Goal: Task Accomplishment & Management: Use online tool/utility

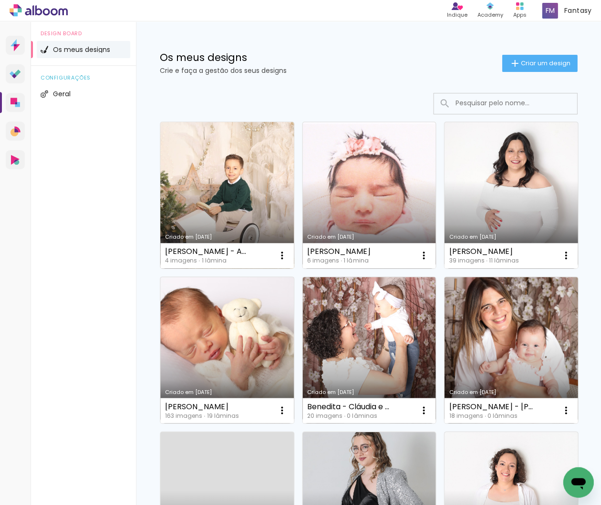
click at [244, 179] on link "Criado em [DATE]" at bounding box center [226, 195] width 133 height 146
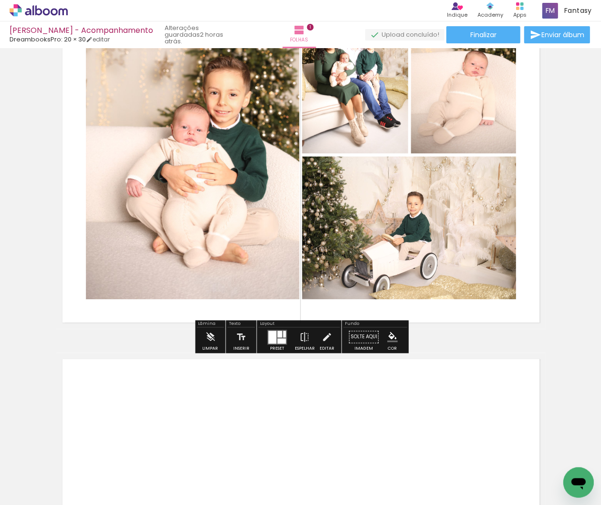
scroll to position [171, 0]
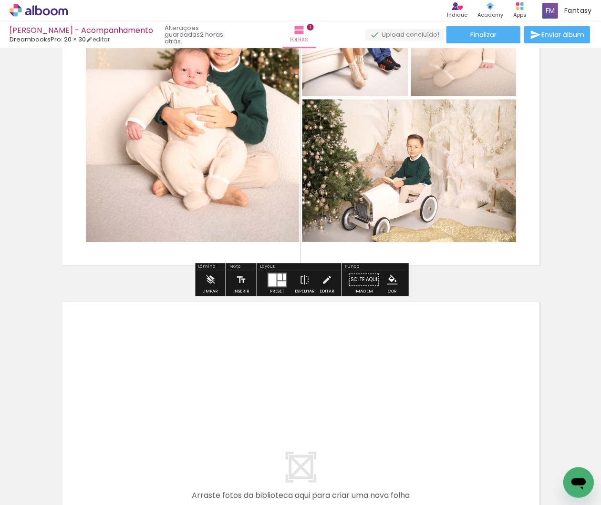
click at [261, 380] on quentale-layouter at bounding box center [300, 478] width 489 height 367
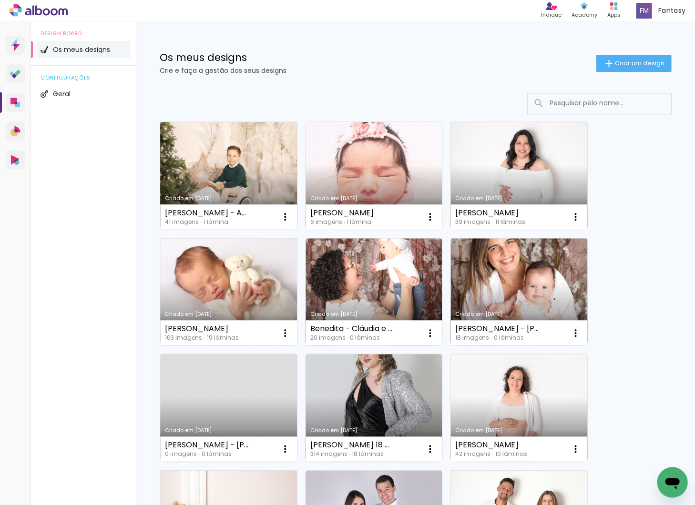
click at [212, 166] on link "Criado em [DATE]" at bounding box center [228, 176] width 137 height 108
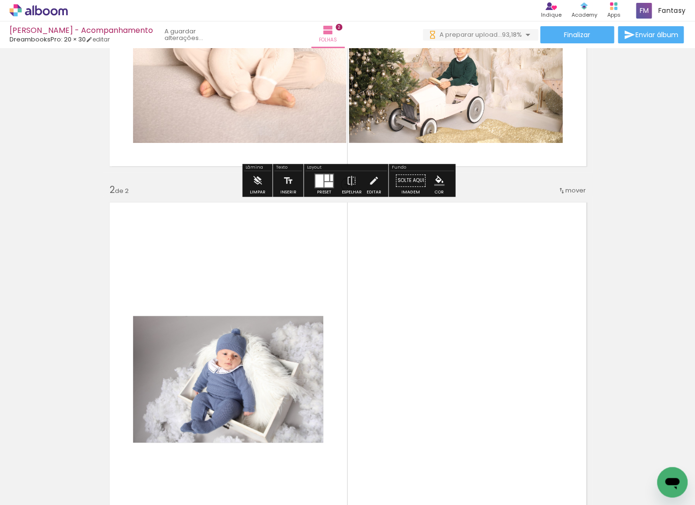
drag, startPoint x: 300, startPoint y: 420, endPoint x: 295, endPoint y: 392, distance: 28.1
click at [295, 392] on quentale-workspace at bounding box center [347, 252] width 695 height 505
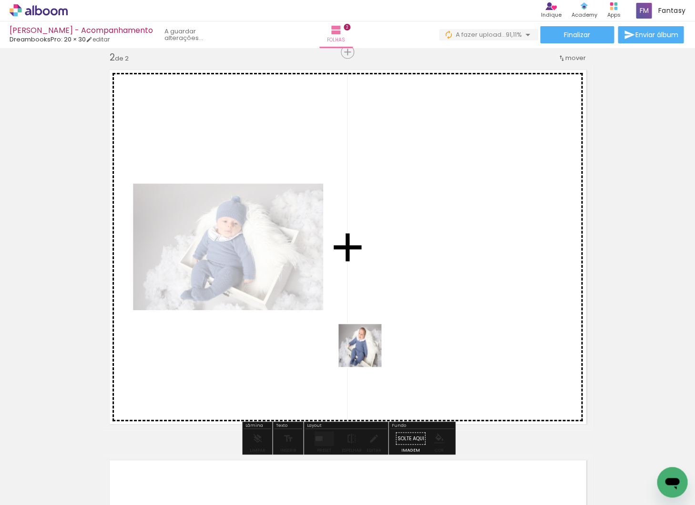
drag, startPoint x: 367, startPoint y: 359, endPoint x: 367, endPoint y: 347, distance: 11.5
click at [367, 347] on quentale-workspace at bounding box center [347, 252] width 695 height 505
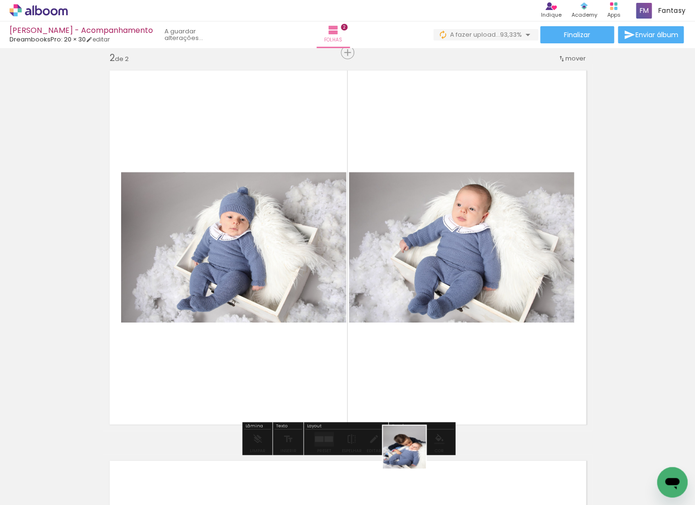
drag, startPoint x: 415, startPoint y: 473, endPoint x: 403, endPoint y: 387, distance: 87.6
click at [403, 387] on quentale-workspace at bounding box center [347, 252] width 695 height 505
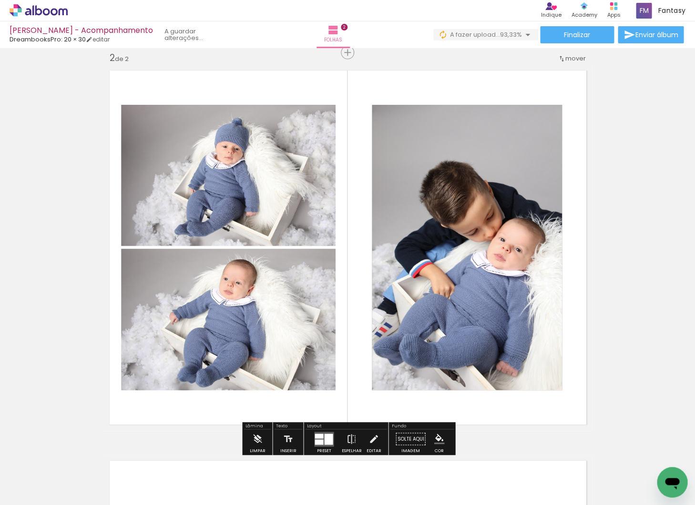
scroll to position [401, 0]
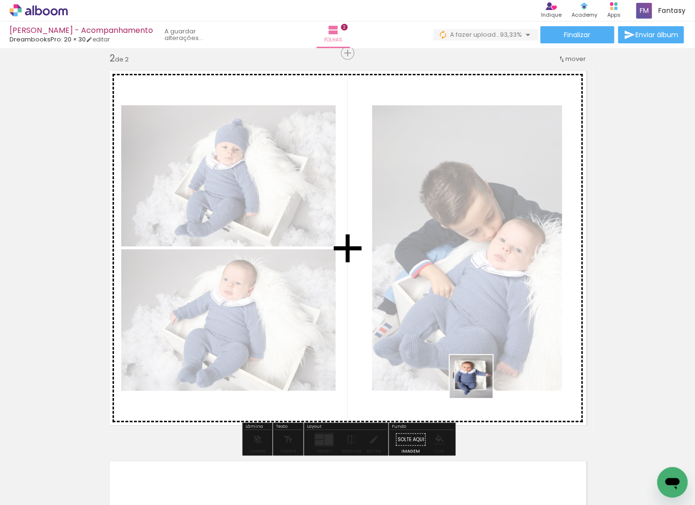
drag, startPoint x: 473, startPoint y: 465, endPoint x: 478, endPoint y: 384, distance: 81.2
click at [478, 384] on quentale-workspace at bounding box center [347, 252] width 695 height 505
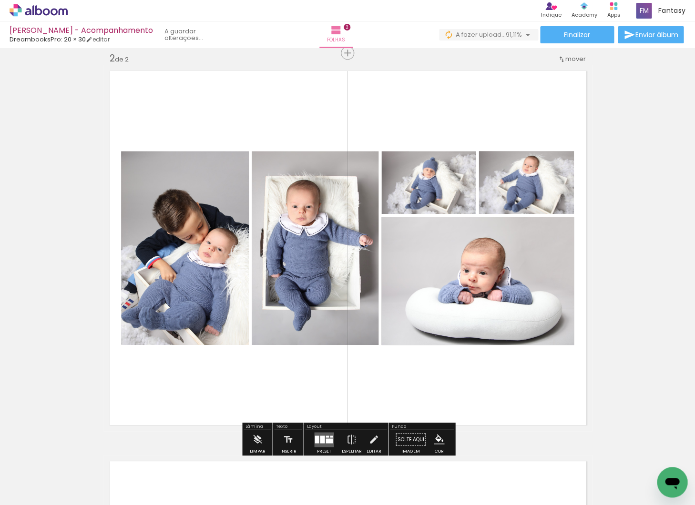
drag, startPoint x: 523, startPoint y: 465, endPoint x: 525, endPoint y: 399, distance: 65.3
click at [525, 399] on quentale-workspace at bounding box center [347, 252] width 695 height 505
click at [320, 435] on div at bounding box center [322, 439] width 5 height 8
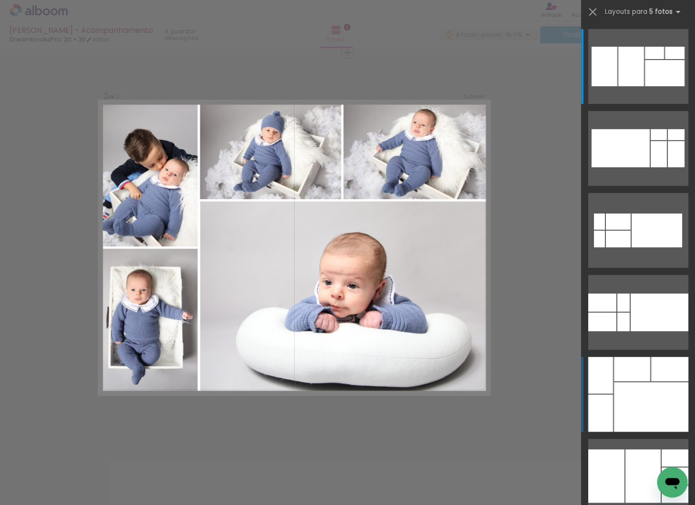
scroll to position [402, 0]
click at [654, 422] on div at bounding box center [650, 407] width 74 height 50
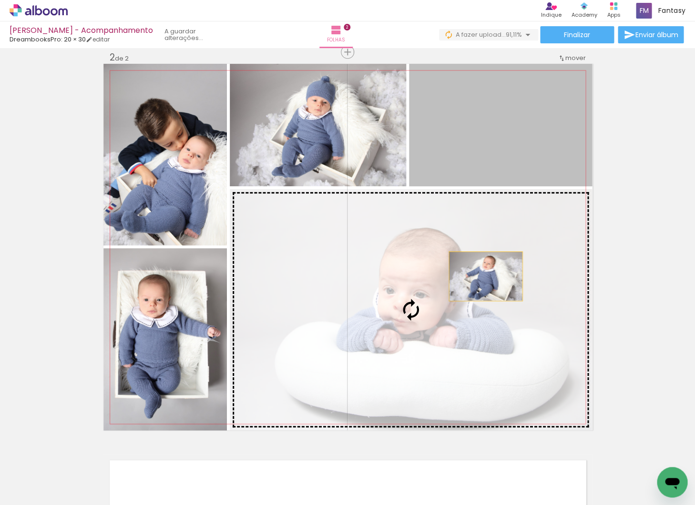
drag, startPoint x: 501, startPoint y: 168, endPoint x: 478, endPoint y: 308, distance: 141.6
click at [0, 0] on slot at bounding box center [0, 0] width 0 height 0
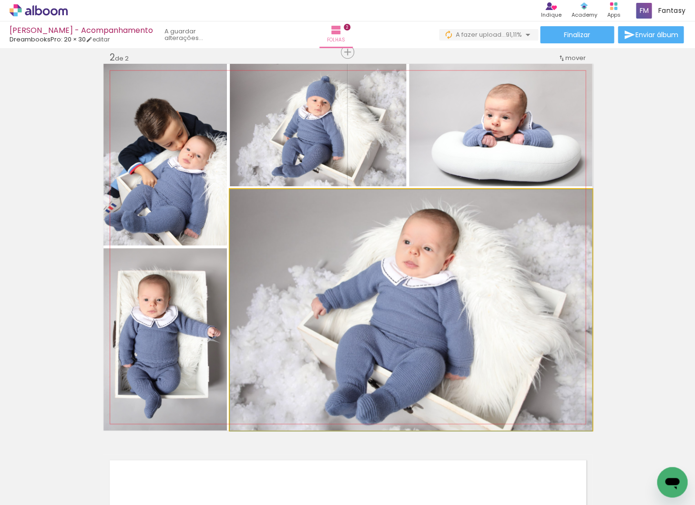
drag, startPoint x: 477, startPoint y: 316, endPoint x: 469, endPoint y: 313, distance: 7.7
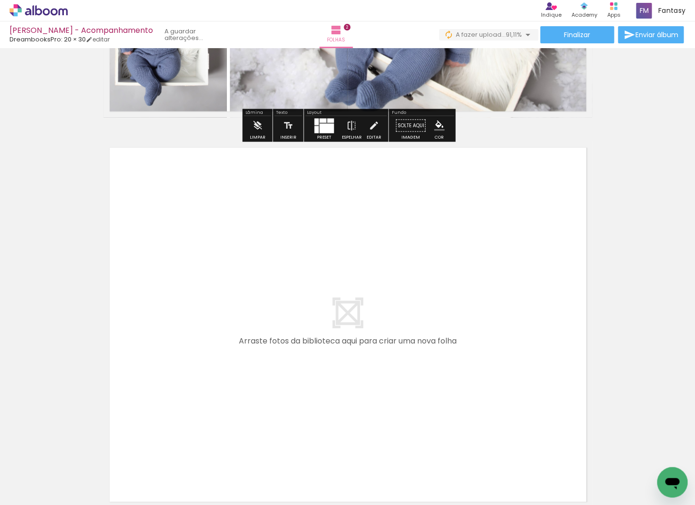
scroll to position [0, 210]
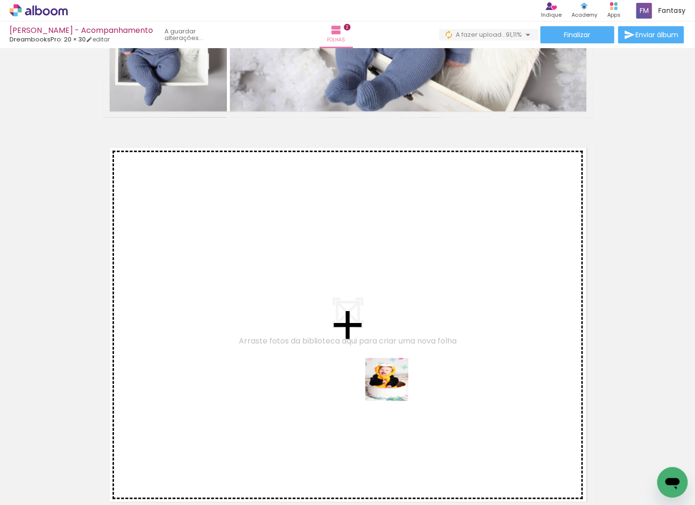
drag, startPoint x: 426, startPoint y: 478, endPoint x: 394, endPoint y: 387, distance: 96.9
click at [394, 387] on quentale-workspace at bounding box center [347, 252] width 695 height 505
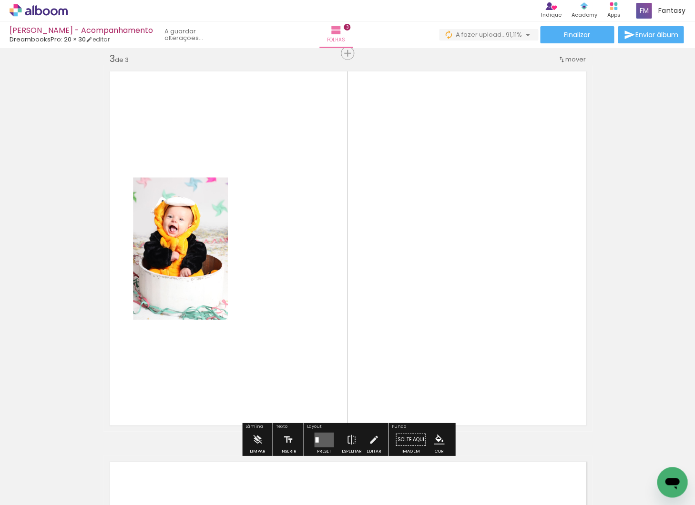
scroll to position [793, 0]
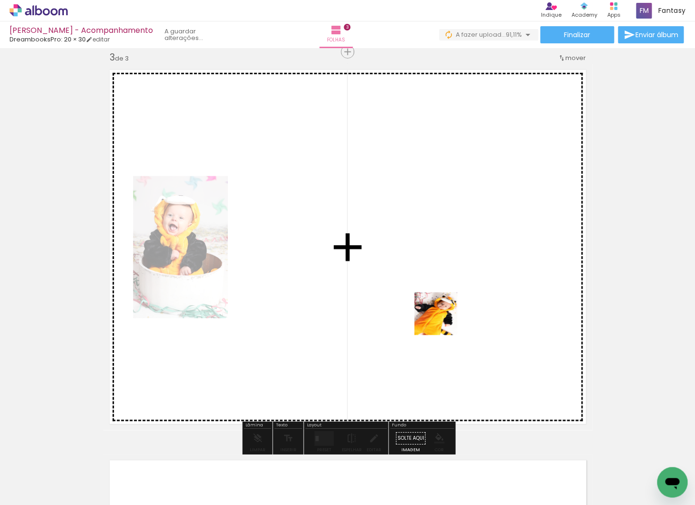
drag, startPoint x: 445, startPoint y: 330, endPoint x: 443, endPoint y: 321, distance: 9.4
click at [443, 321] on quentale-workspace at bounding box center [347, 252] width 695 height 505
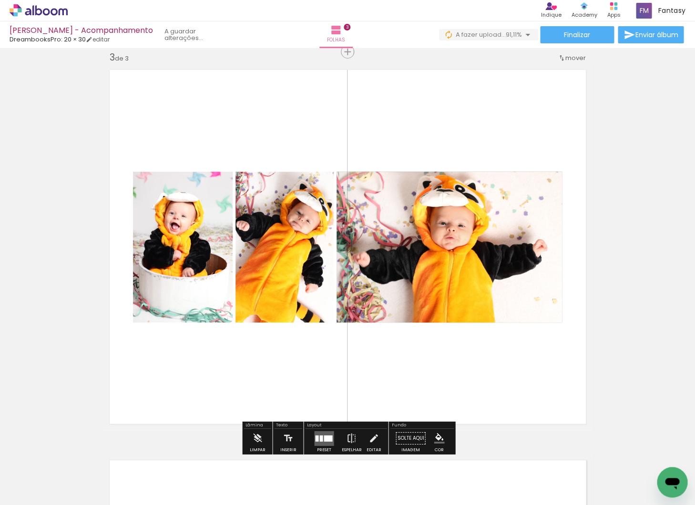
drag, startPoint x: 510, startPoint y: 412, endPoint x: 498, endPoint y: 352, distance: 60.8
click at [498, 352] on quentale-workspace at bounding box center [347, 252] width 695 height 505
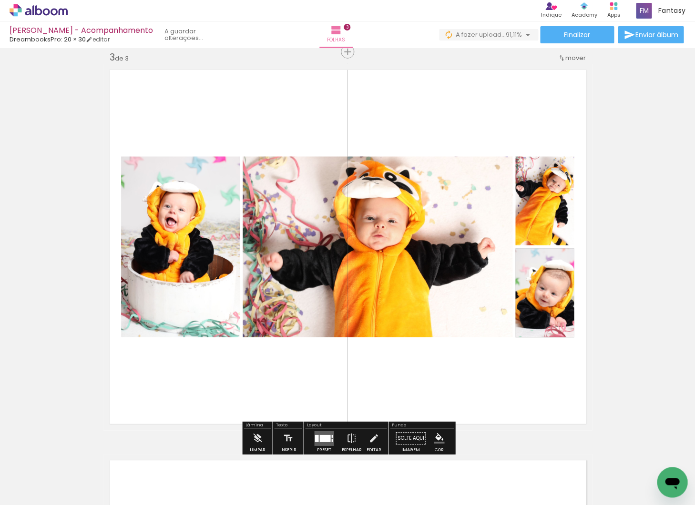
drag, startPoint x: 560, startPoint y: 408, endPoint x: 552, endPoint y: 387, distance: 22.9
click at [552, 387] on quentale-workspace at bounding box center [347, 252] width 695 height 505
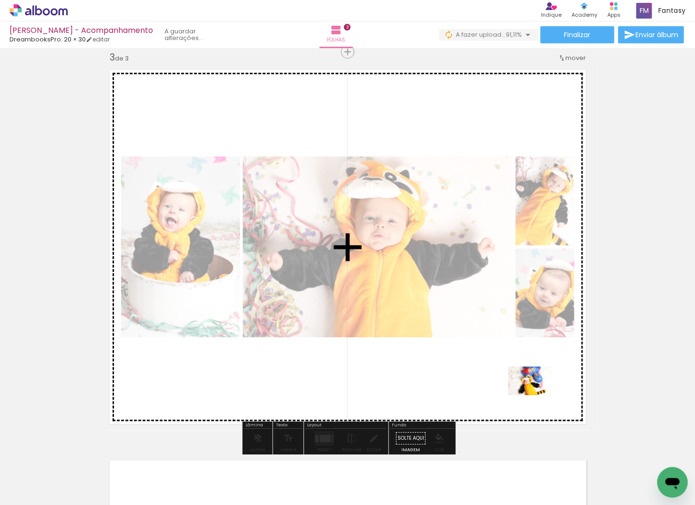
drag, startPoint x: 626, startPoint y: 472, endPoint x: 537, endPoint y: 396, distance: 117.3
click at [537, 396] on quentale-workspace at bounding box center [347, 252] width 695 height 505
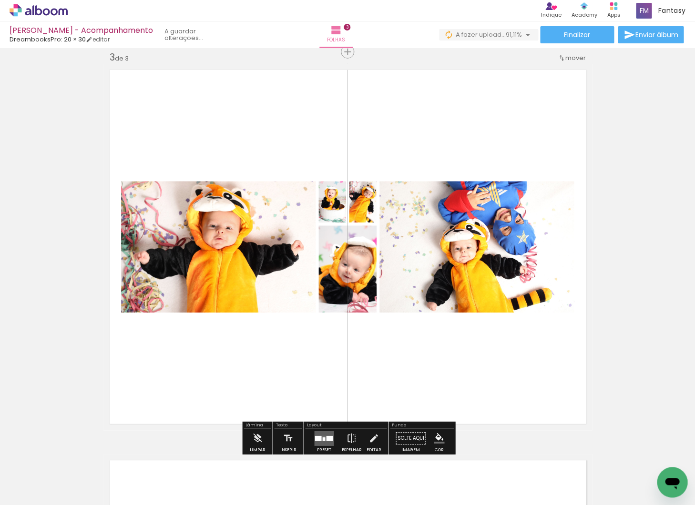
scroll to position [0, 592]
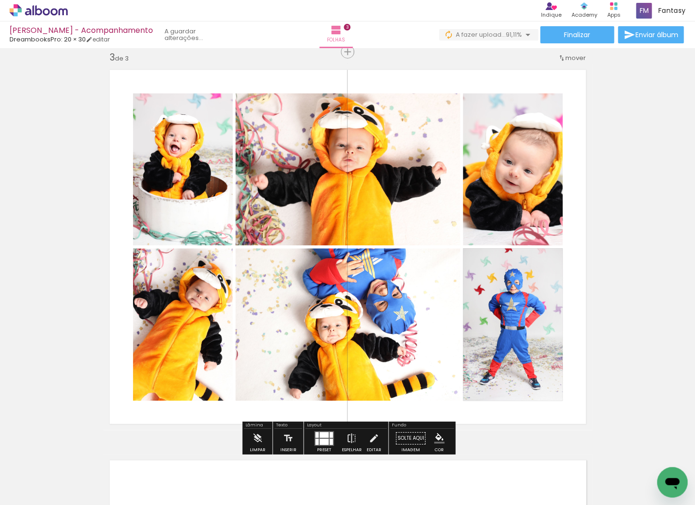
drag, startPoint x: 320, startPoint y: 413, endPoint x: 327, endPoint y: 380, distance: 33.1
click at [327, 380] on quentale-workspace at bounding box center [347, 252] width 695 height 505
click at [324, 432] on div at bounding box center [323, 435] width 9 height 6
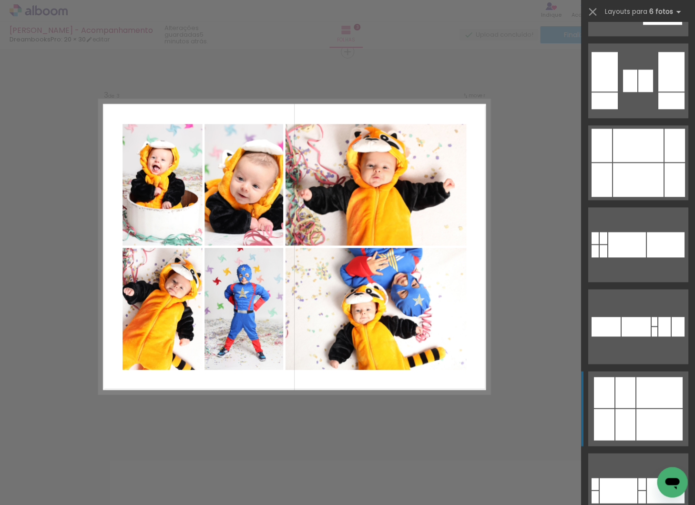
scroll to position [1385, 0]
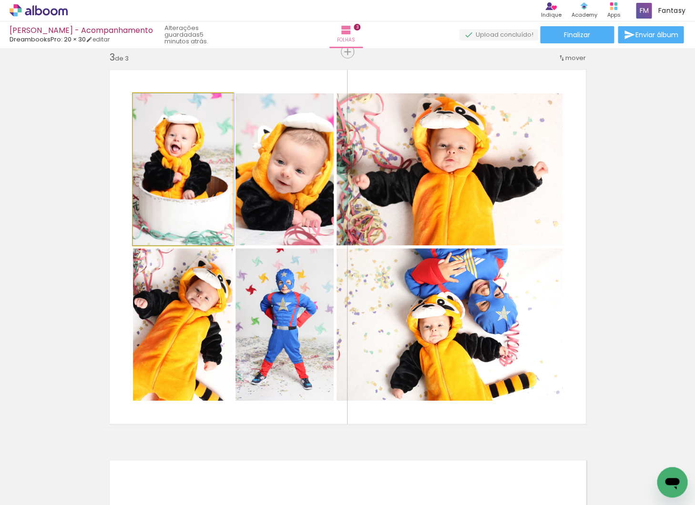
drag, startPoint x: 165, startPoint y: 185, endPoint x: 184, endPoint y: 185, distance: 18.6
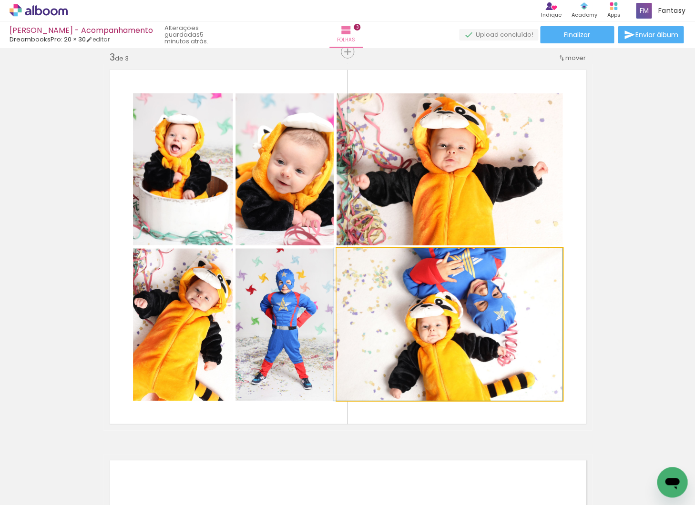
drag, startPoint x: 507, startPoint y: 337, endPoint x: 489, endPoint y: 339, distance: 17.7
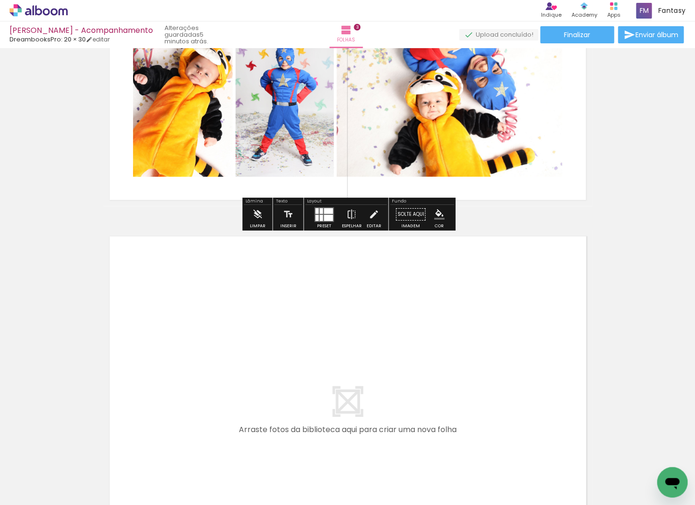
scroll to position [1018, 0]
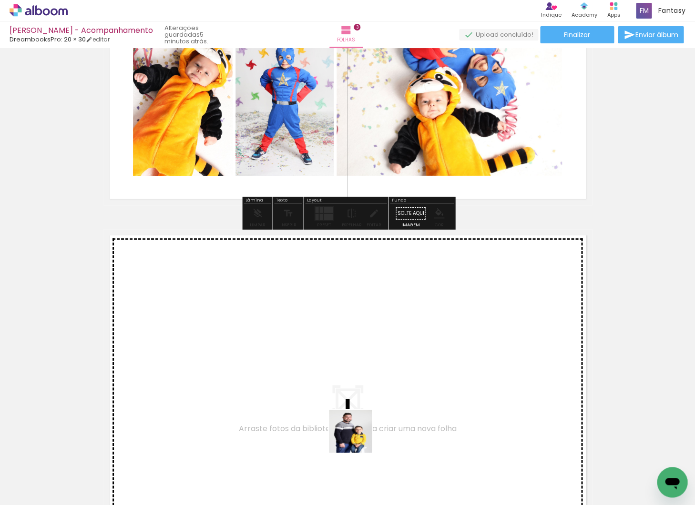
drag, startPoint x: 360, startPoint y: 475, endPoint x: 356, endPoint y: 378, distance: 96.9
click at [356, 378] on quentale-workspace at bounding box center [347, 252] width 695 height 505
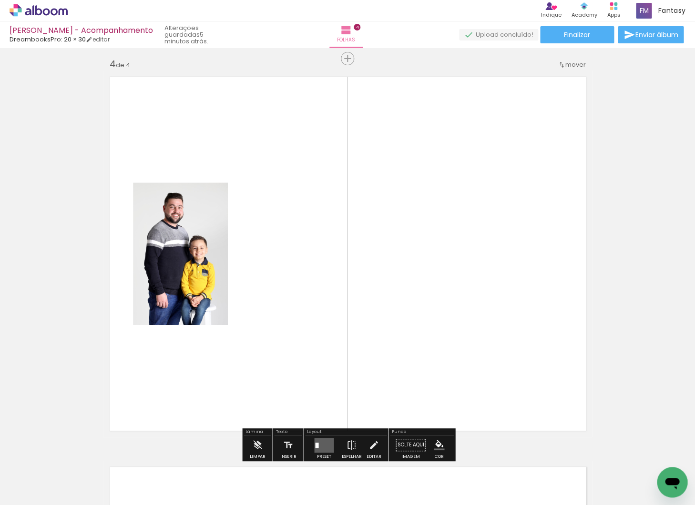
scroll to position [1183, 0]
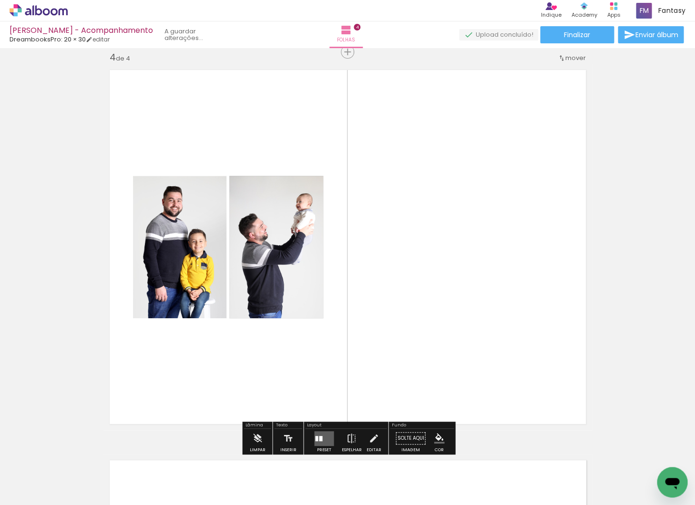
drag, startPoint x: 402, startPoint y: 374, endPoint x: 395, endPoint y: 314, distance: 60.0
click at [395, 314] on quentale-workspace at bounding box center [347, 252] width 695 height 505
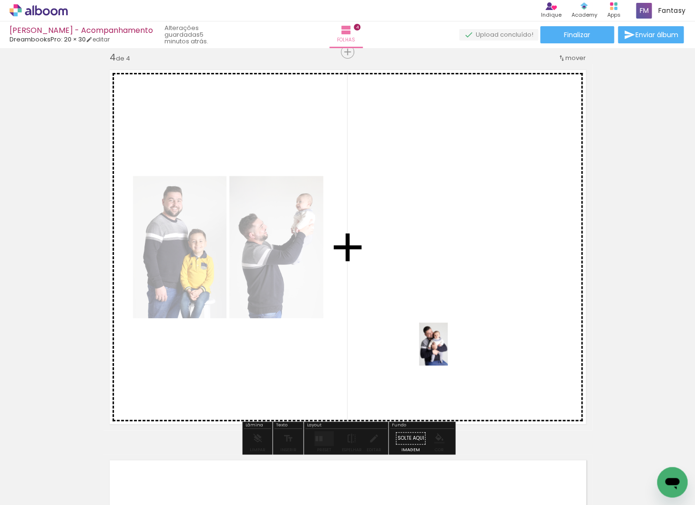
drag, startPoint x: 465, startPoint y: 463, endPoint x: 448, endPoint y: 351, distance: 113.4
click at [448, 351] on quentale-workspace at bounding box center [347, 252] width 695 height 505
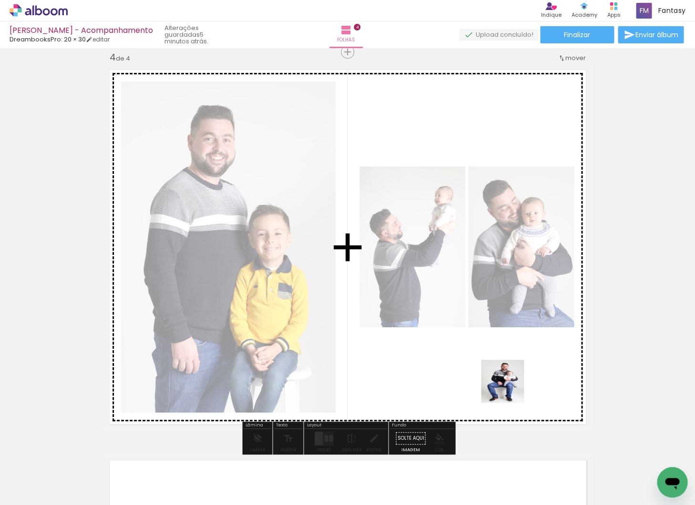
drag, startPoint x: 510, startPoint y: 416, endPoint x: 509, endPoint y: 388, distance: 27.6
click at [509, 388] on quentale-workspace at bounding box center [347, 252] width 695 height 505
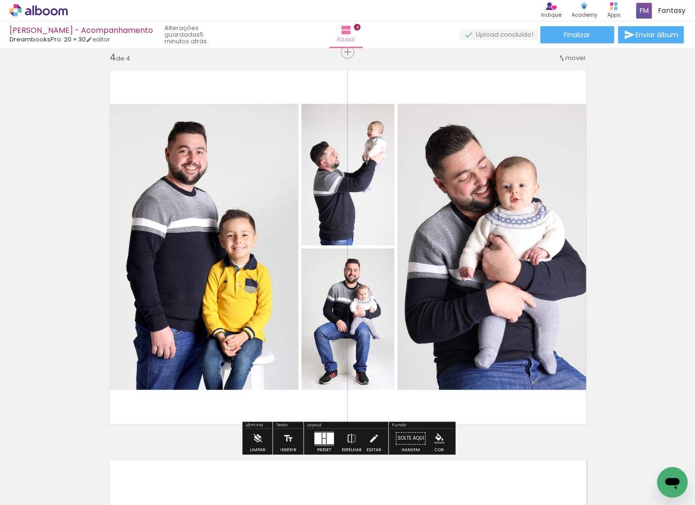
scroll to position [1184, 0]
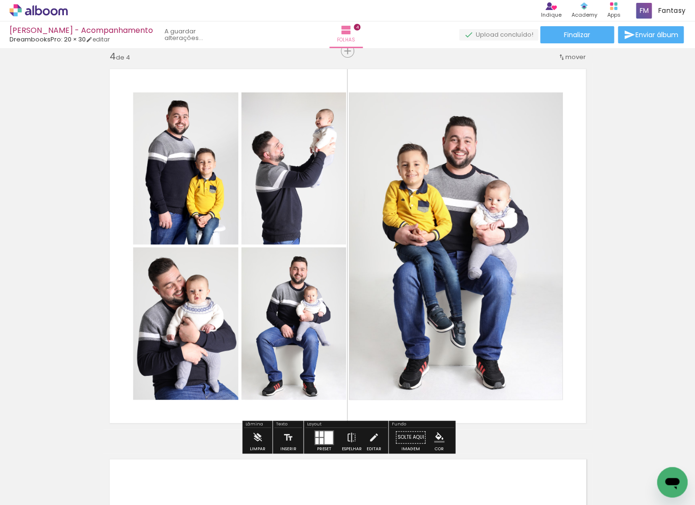
drag, startPoint x: 569, startPoint y: 470, endPoint x: 534, endPoint y: 403, distance: 75.5
click at [534, 403] on quentale-workspace at bounding box center [347, 252] width 695 height 505
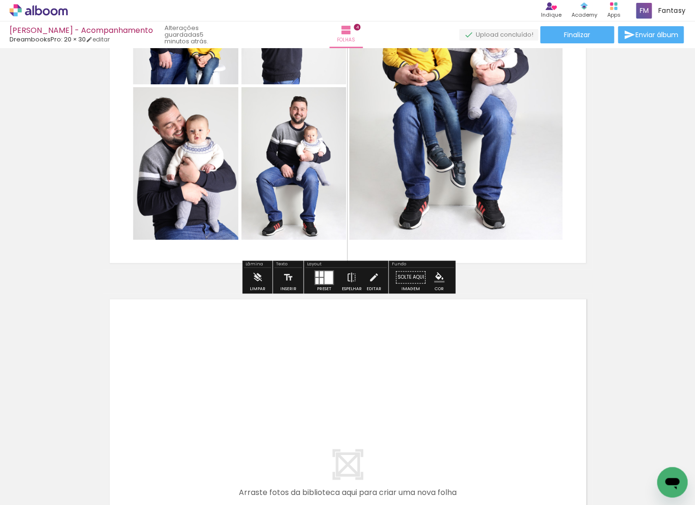
scroll to position [0, 788]
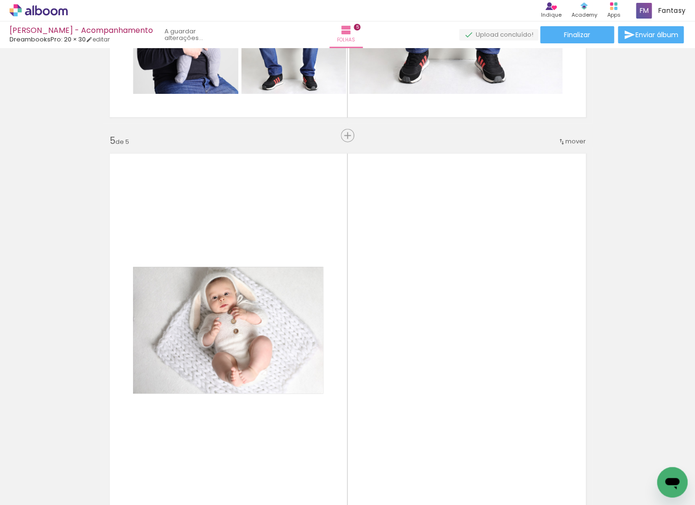
drag, startPoint x: 435, startPoint y: 467, endPoint x: 398, endPoint y: 359, distance: 114.2
click at [398, 359] on quentale-workspace at bounding box center [347, 252] width 695 height 505
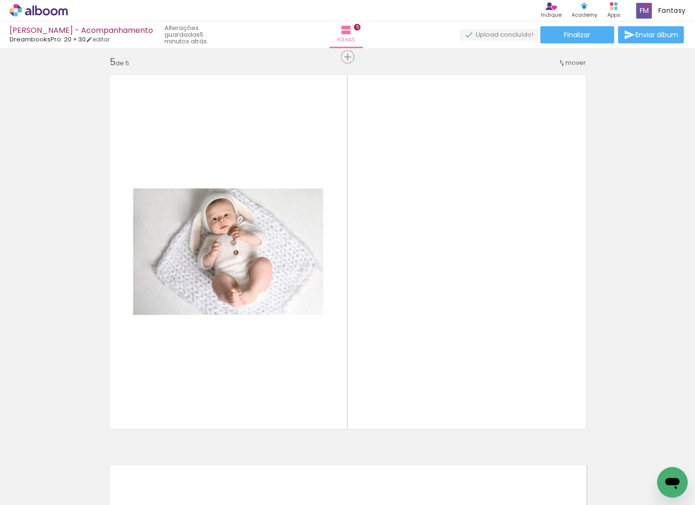
scroll to position [1574, 0]
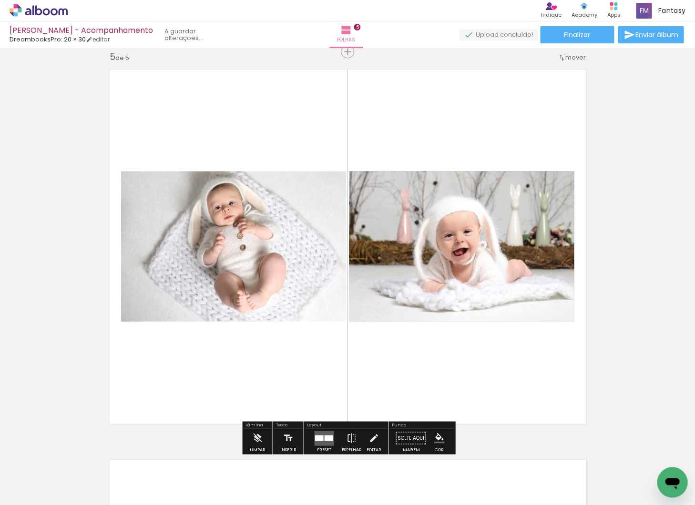
drag, startPoint x: 464, startPoint y: 394, endPoint x: 458, endPoint y: 349, distance: 44.8
click at [458, 349] on quentale-workspace at bounding box center [347, 252] width 695 height 505
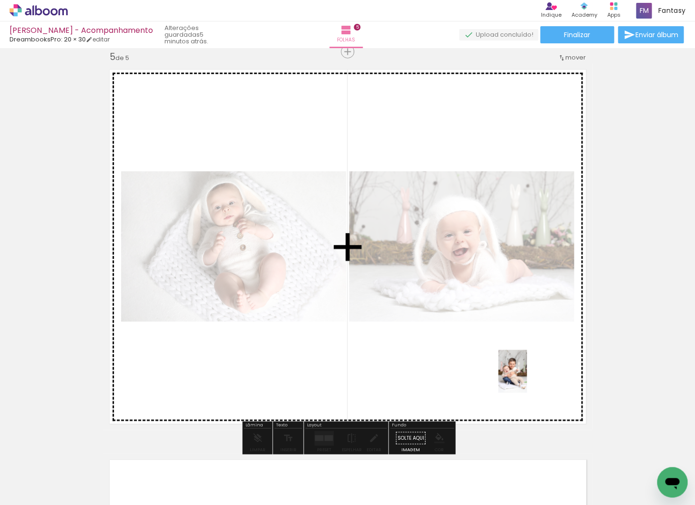
drag, startPoint x: 528, startPoint y: 461, endPoint x: 527, endPoint y: 378, distance: 82.9
click at [527, 378] on quentale-workspace at bounding box center [347, 252] width 695 height 505
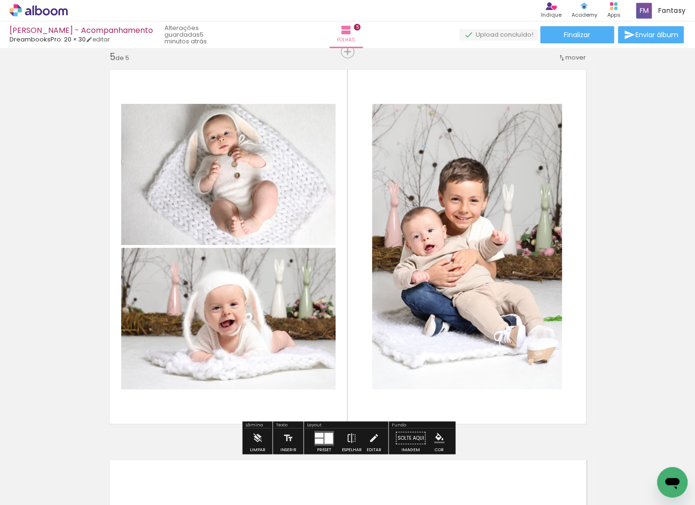
scroll to position [0, 933]
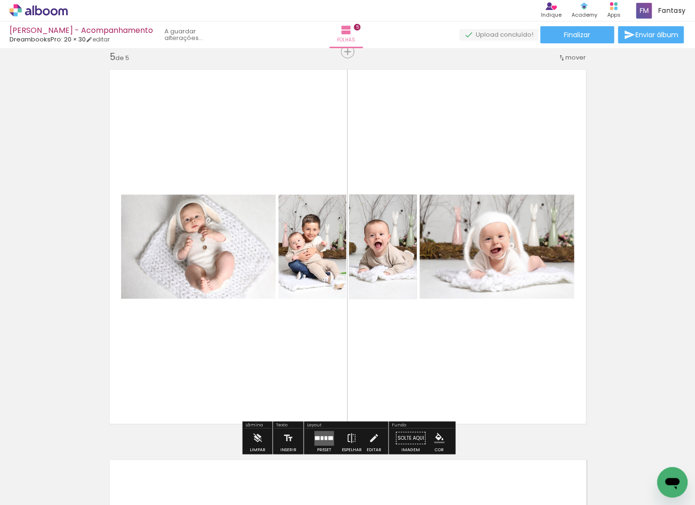
drag, startPoint x: 497, startPoint y: 474, endPoint x: 460, endPoint y: 410, distance: 74.3
click at [460, 410] on quentale-workspace at bounding box center [347, 252] width 695 height 505
drag, startPoint x: 454, startPoint y: 470, endPoint x: 470, endPoint y: 403, distance: 69.5
click at [470, 403] on quentale-workspace at bounding box center [347, 252] width 695 height 505
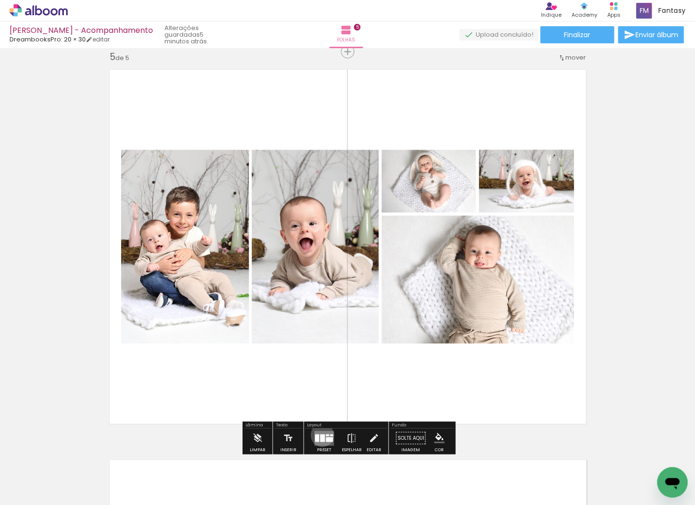
drag, startPoint x: 320, startPoint y: 435, endPoint x: 636, endPoint y: 346, distance: 328.8
click at [320, 435] on div at bounding box center [322, 438] width 5 height 8
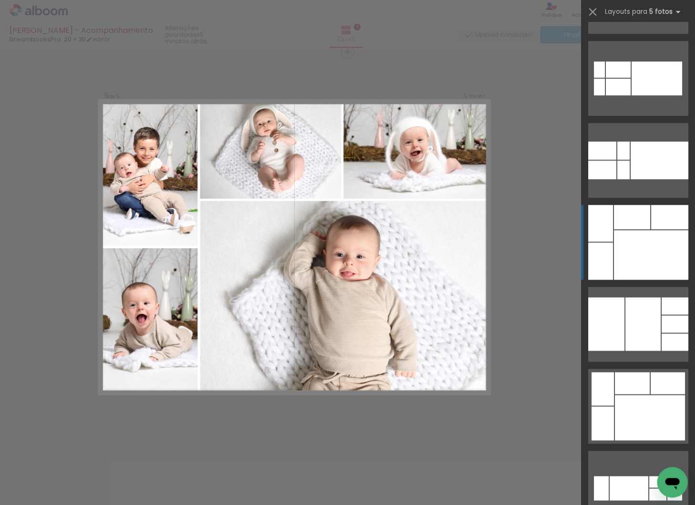
scroll to position [152, 0]
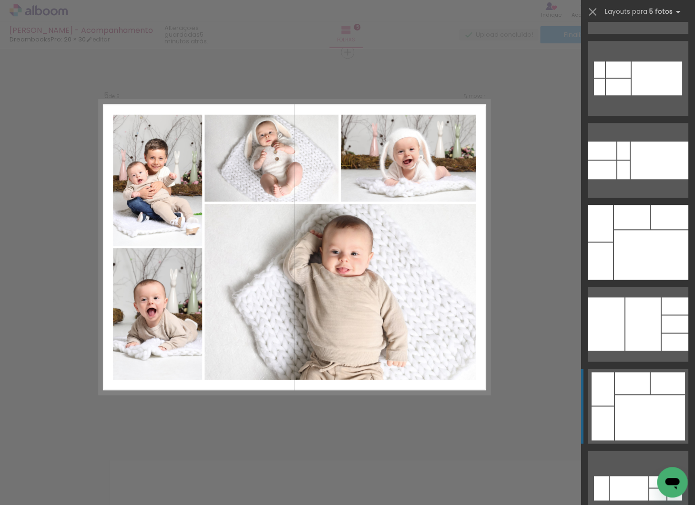
click at [655, 280] on div at bounding box center [650, 255] width 74 height 50
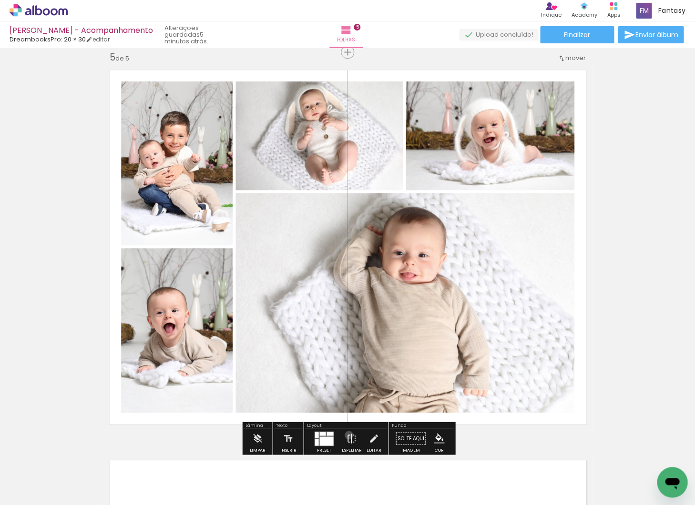
click at [346, 435] on iron-icon at bounding box center [351, 438] width 10 height 19
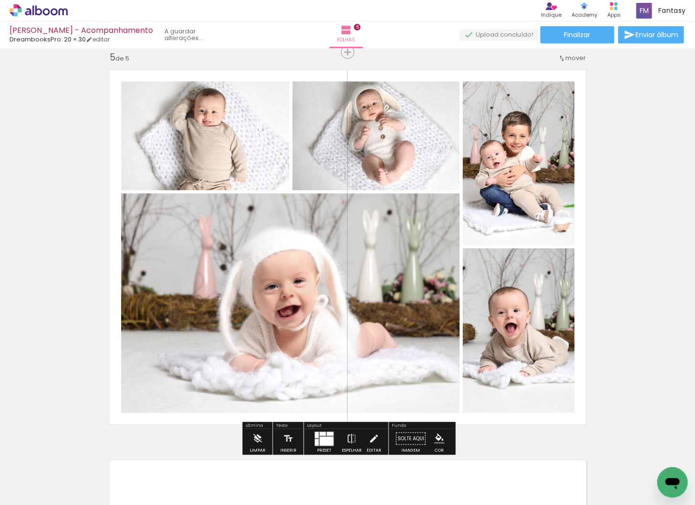
drag, startPoint x: 225, startPoint y: 133, endPoint x: 265, endPoint y: 236, distance: 110.6
click at [0, 0] on slot at bounding box center [0, 0] width 0 height 0
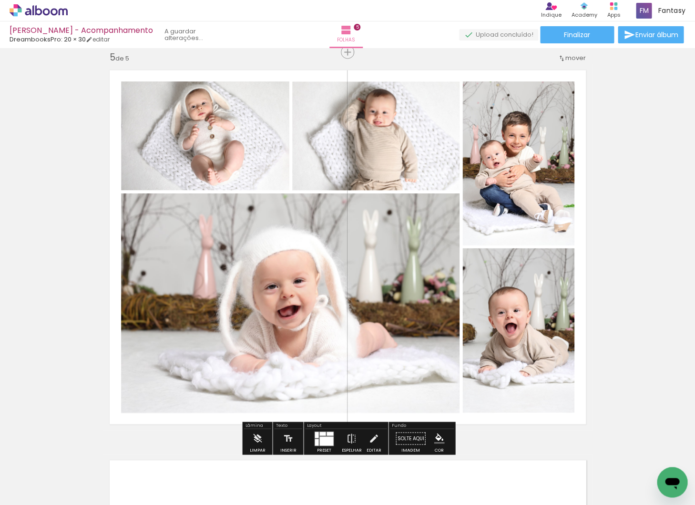
drag, startPoint x: 222, startPoint y: 125, endPoint x: 366, endPoint y: 129, distance: 143.5
click at [0, 0] on slot at bounding box center [0, 0] width 0 height 0
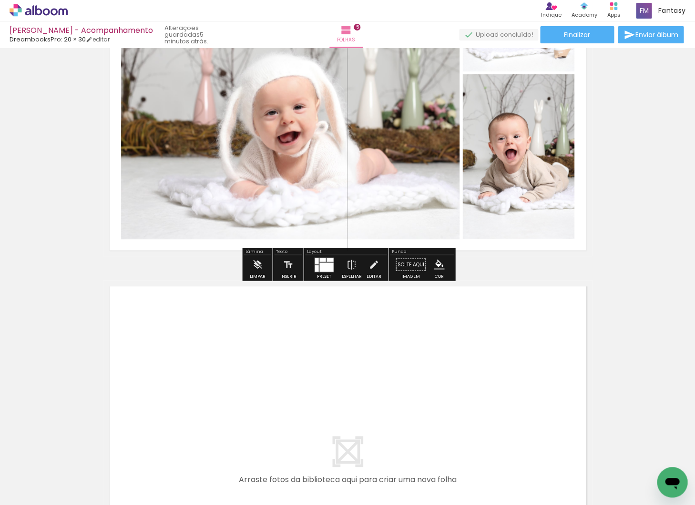
scroll to position [0, 1100]
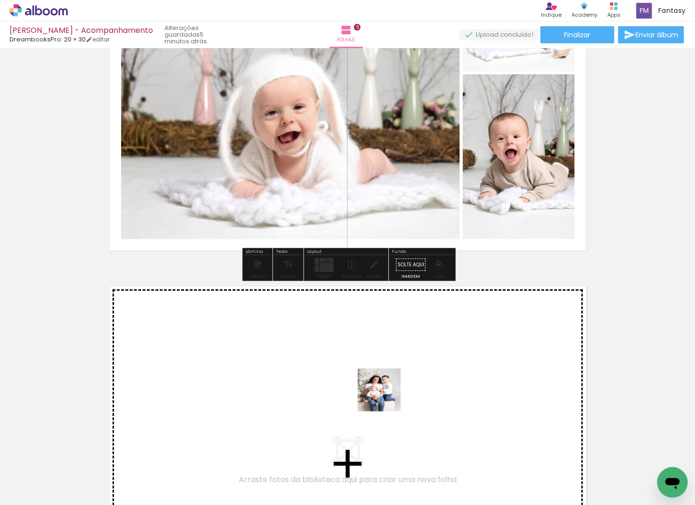
click at [386, 397] on quentale-workspace at bounding box center [347, 252] width 695 height 505
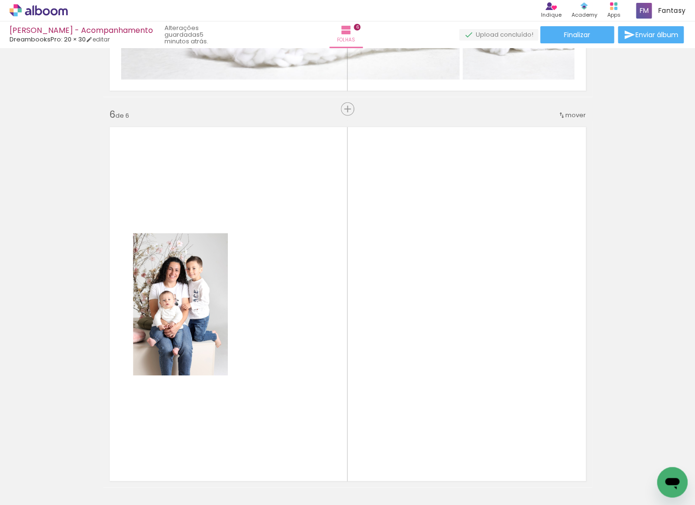
scroll to position [1964, 0]
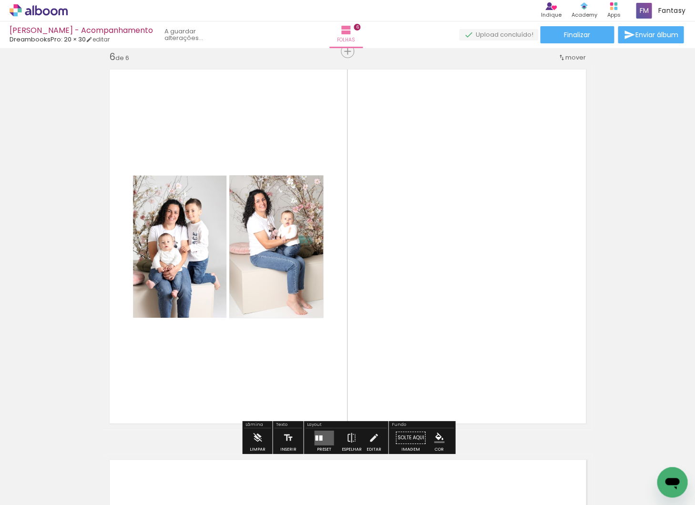
drag, startPoint x: 443, startPoint y: 466, endPoint x: 422, endPoint y: 369, distance: 99.5
click at [422, 369] on quentale-workspace at bounding box center [347, 252] width 695 height 505
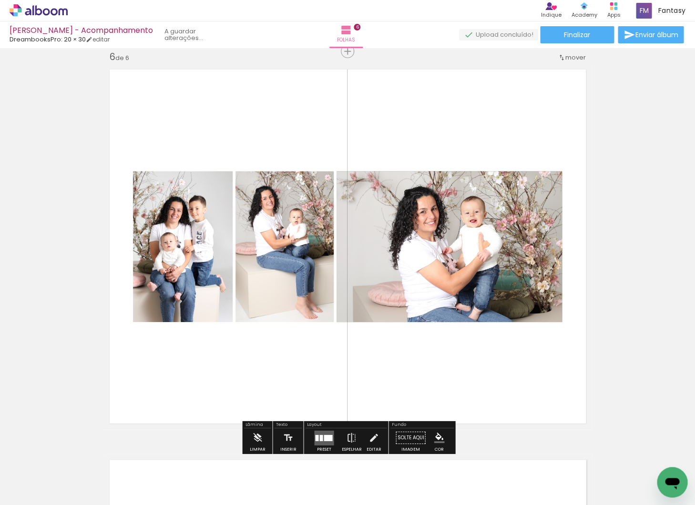
drag, startPoint x: 470, startPoint y: 359, endPoint x: 468, endPoint y: 350, distance: 9.6
click at [468, 350] on quentale-workspace at bounding box center [347, 252] width 695 height 505
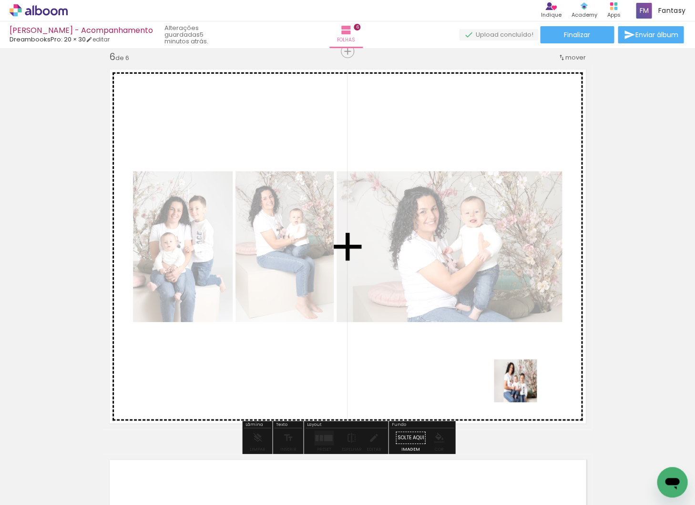
click at [522, 387] on quentale-workspace at bounding box center [347, 252] width 695 height 505
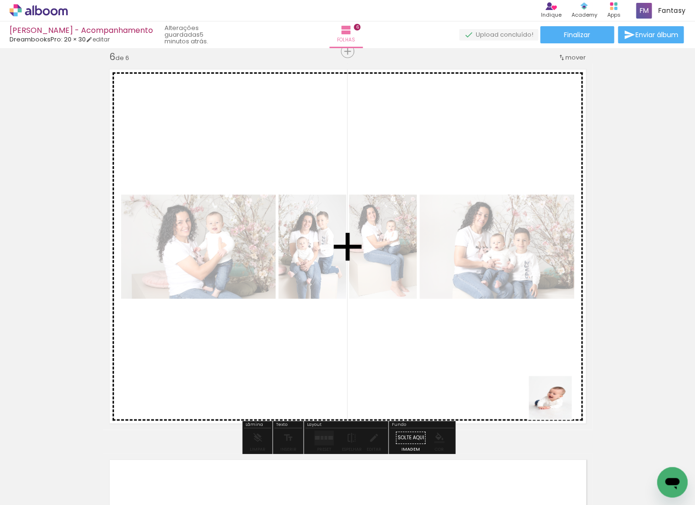
drag, startPoint x: 560, startPoint y: 413, endPoint x: 554, endPoint y: 399, distance: 14.9
click at [554, 399] on quentale-workspace at bounding box center [347, 252] width 695 height 505
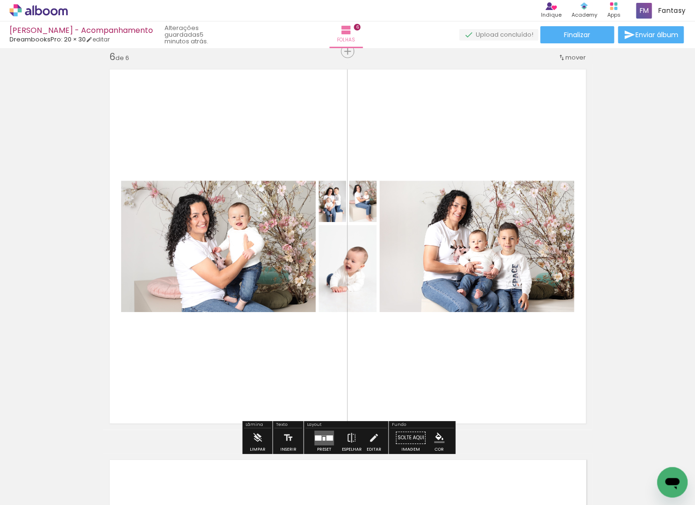
click at [327, 433] on quentale-layouter at bounding box center [324, 437] width 20 height 15
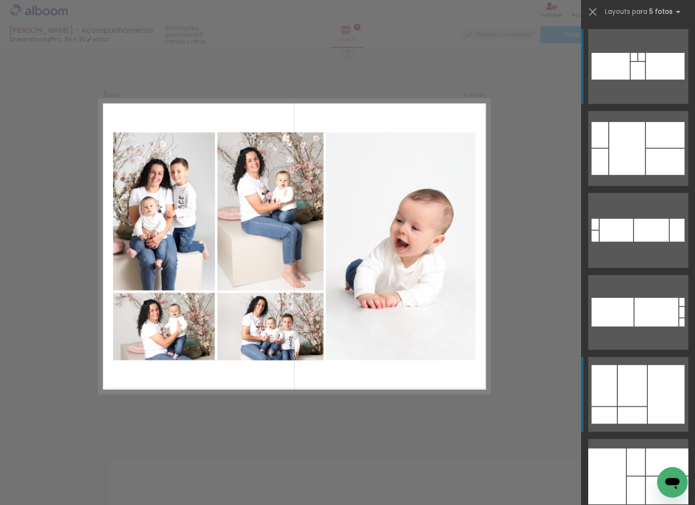
scroll to position [1964, 0]
click at [645, 404] on div at bounding box center [631, 385] width 29 height 41
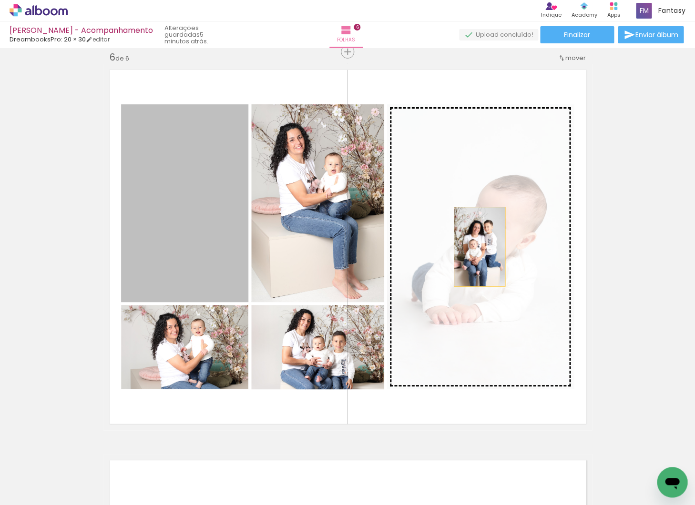
drag, startPoint x: 199, startPoint y: 233, endPoint x: 484, endPoint y: 248, distance: 284.9
click at [0, 0] on slot at bounding box center [0, 0] width 0 height 0
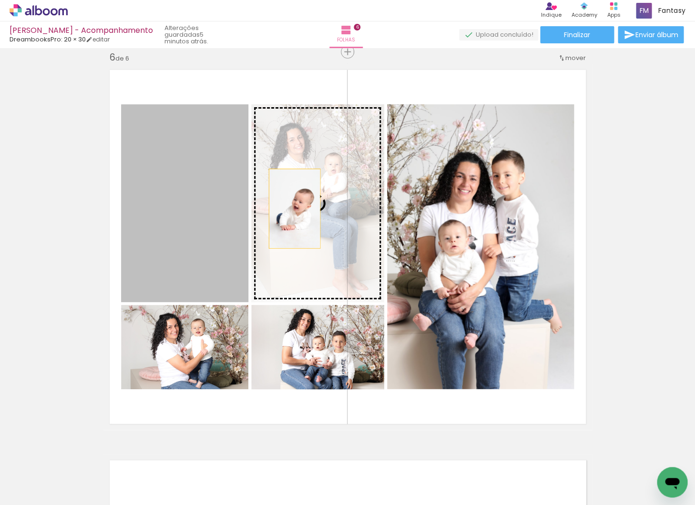
drag, startPoint x: 273, startPoint y: 209, endPoint x: 311, endPoint y: 214, distance: 38.4
click at [0, 0] on slot at bounding box center [0, 0] width 0 height 0
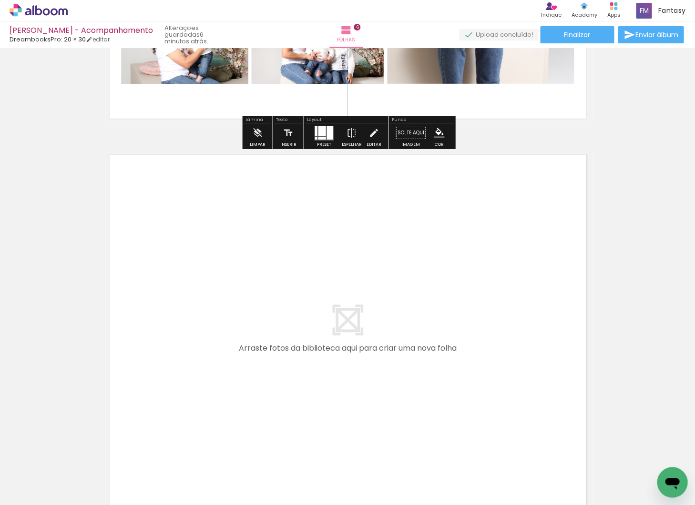
scroll to position [0, 1252]
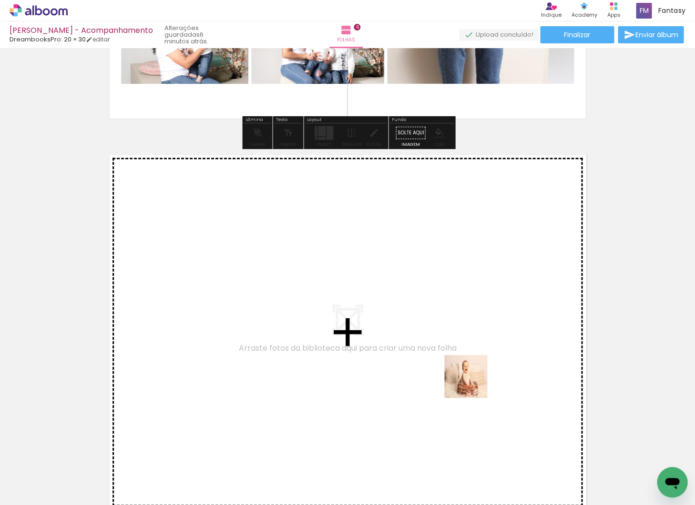
click at [473, 383] on quentale-workspace at bounding box center [347, 252] width 695 height 505
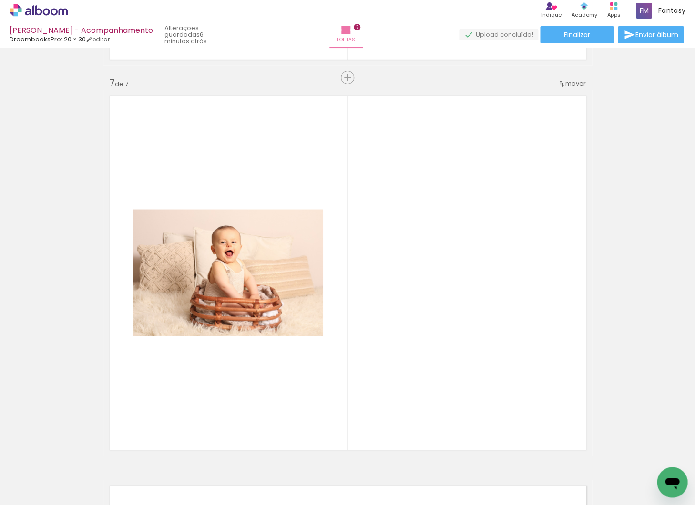
scroll to position [2354, 0]
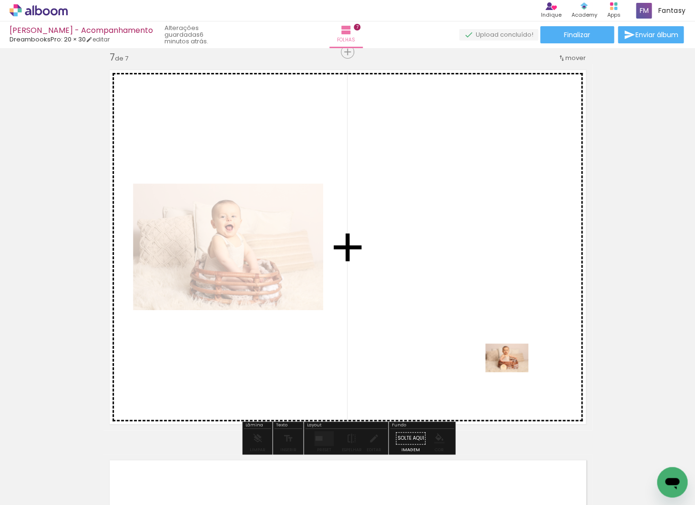
drag, startPoint x: 518, startPoint y: 384, endPoint x: 514, endPoint y: 372, distance: 13.1
click at [514, 372] on quentale-workspace at bounding box center [347, 252] width 695 height 505
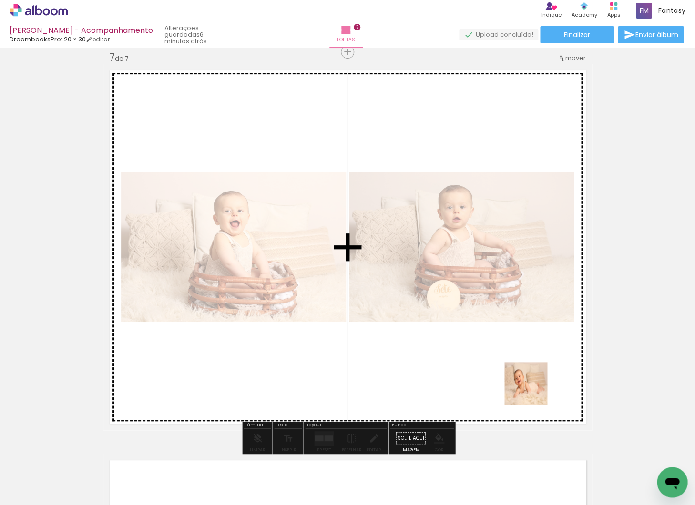
drag, startPoint x: 586, startPoint y: 460, endPoint x: 533, endPoint y: 391, distance: 87.0
click at [533, 391] on quentale-workspace at bounding box center [347, 252] width 695 height 505
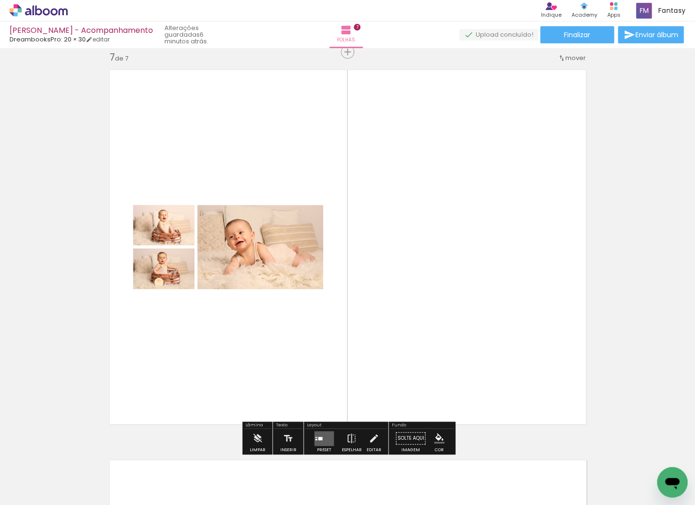
scroll to position [0, 1407]
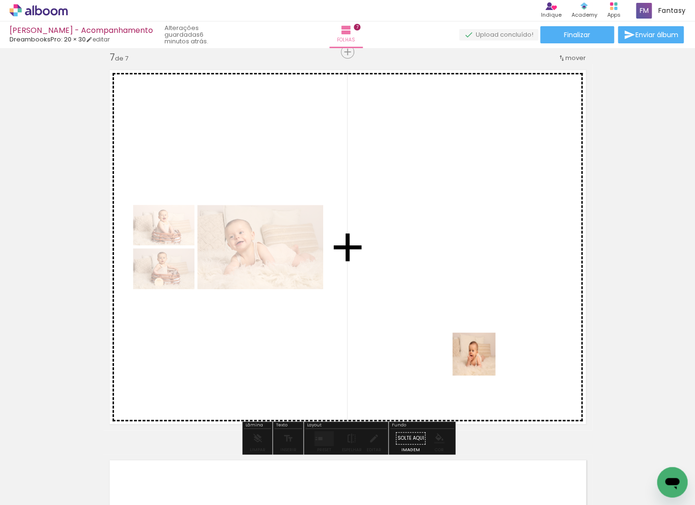
drag, startPoint x: 484, startPoint y: 376, endPoint x: 479, endPoint y: 349, distance: 27.2
click at [479, 349] on quentale-workspace at bounding box center [347, 252] width 695 height 505
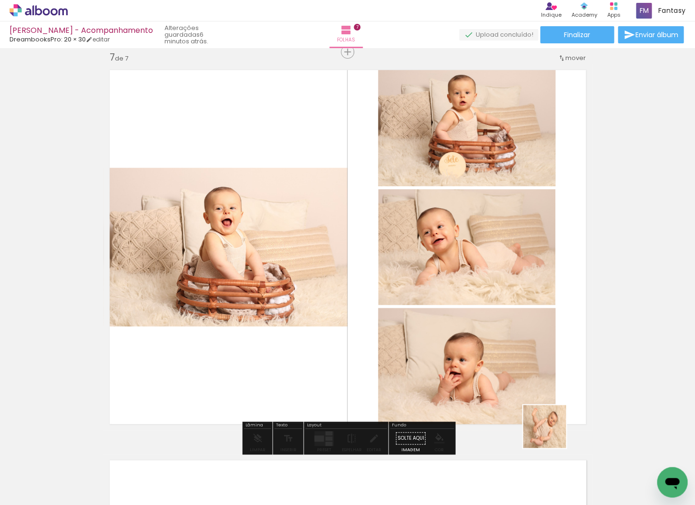
drag, startPoint x: 554, startPoint y: 452, endPoint x: 552, endPoint y: 403, distance: 49.1
click at [552, 403] on quentale-workspace at bounding box center [347, 252] width 695 height 505
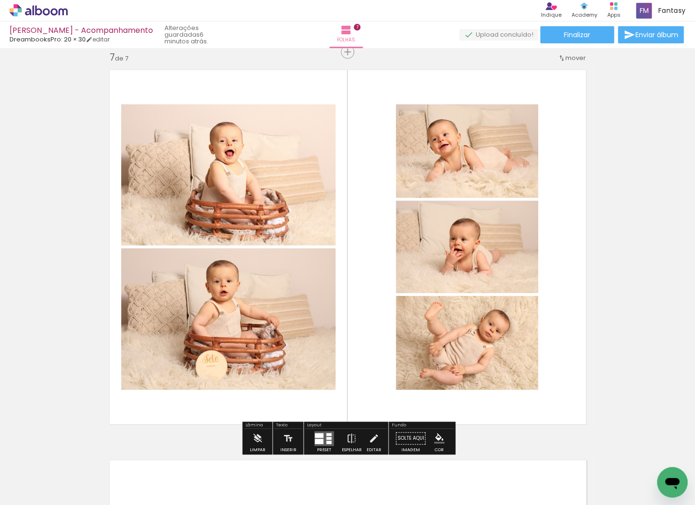
click at [321, 435] on quentale-layouter at bounding box center [324, 438] width 20 height 15
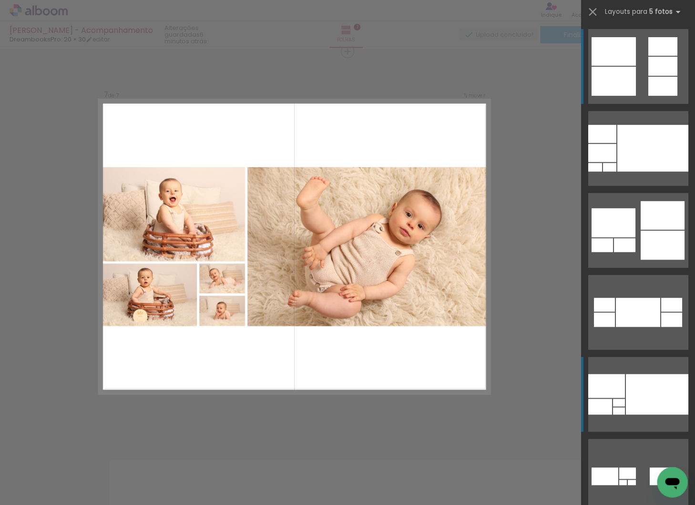
scroll to position [179, 0]
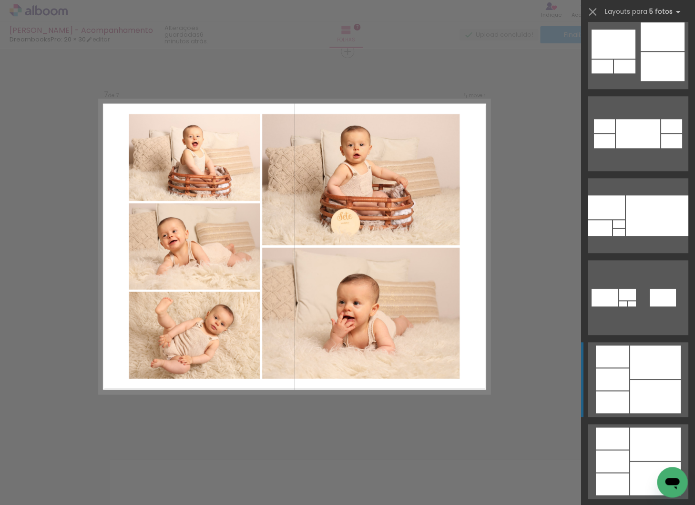
click at [667, 401] on div at bounding box center [655, 396] width 51 height 33
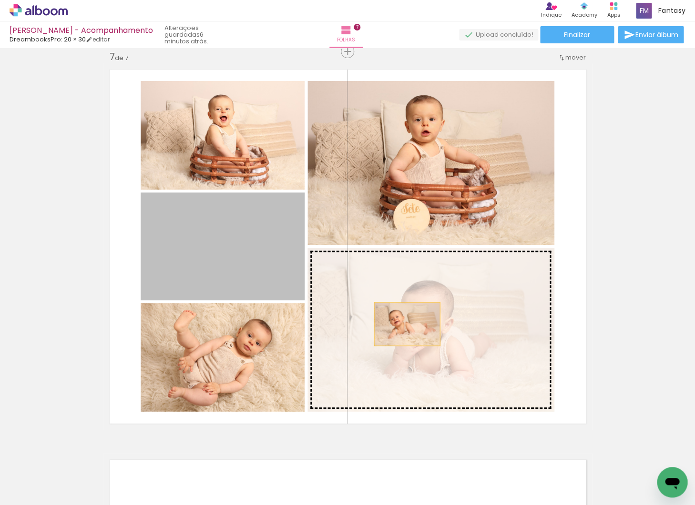
drag, startPoint x: 244, startPoint y: 255, endPoint x: 409, endPoint y: 325, distance: 179.2
click at [0, 0] on slot at bounding box center [0, 0] width 0 height 0
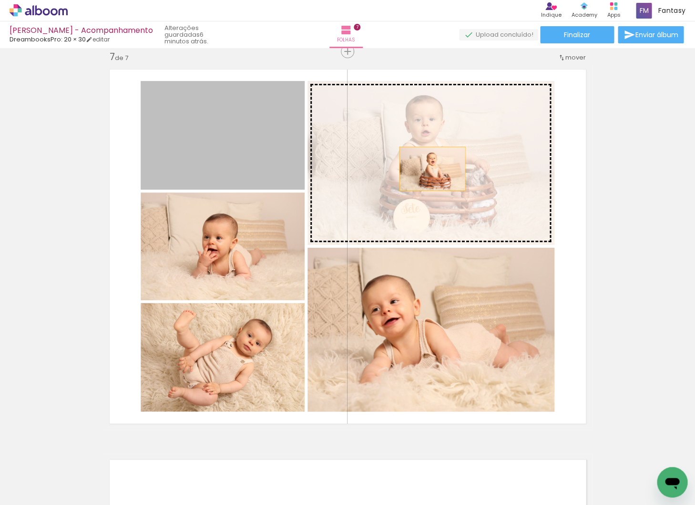
drag, startPoint x: 255, startPoint y: 136, endPoint x: 439, endPoint y: 170, distance: 187.4
click at [0, 0] on slot at bounding box center [0, 0] width 0 height 0
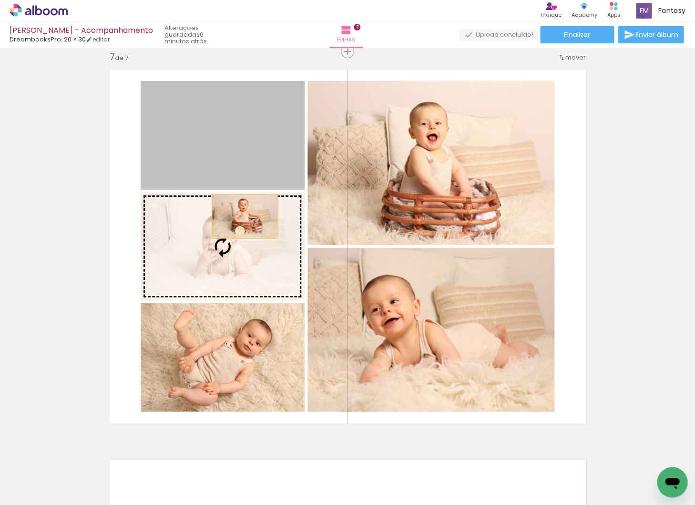
drag, startPoint x: 244, startPoint y: 207, endPoint x: 257, endPoint y: 280, distance: 74.0
click at [0, 0] on slot at bounding box center [0, 0] width 0 height 0
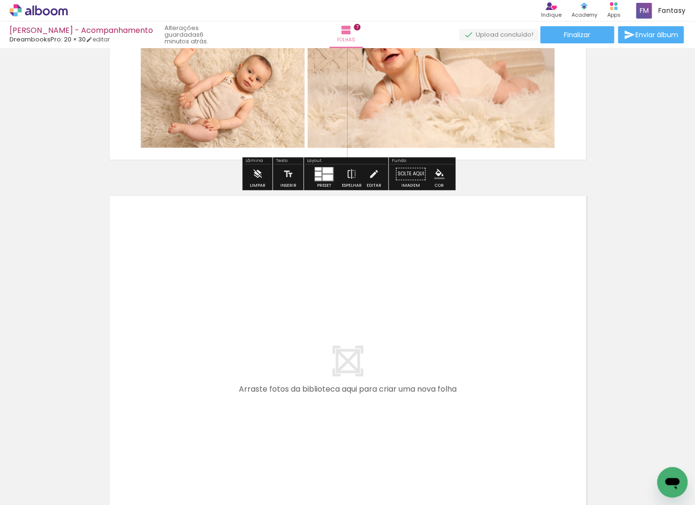
scroll to position [0, 1672]
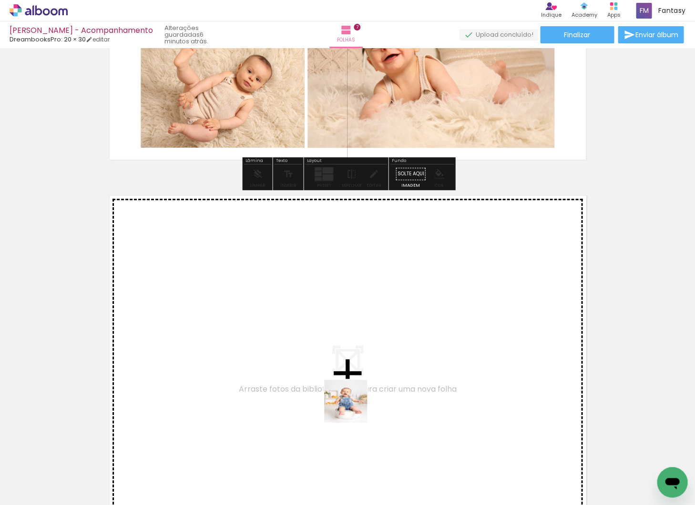
click at [354, 403] on quentale-workspace at bounding box center [347, 252] width 695 height 505
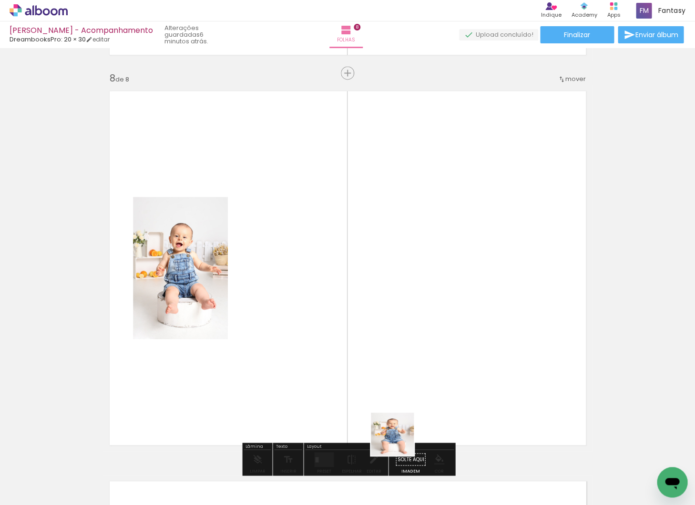
scroll to position [2744, 0]
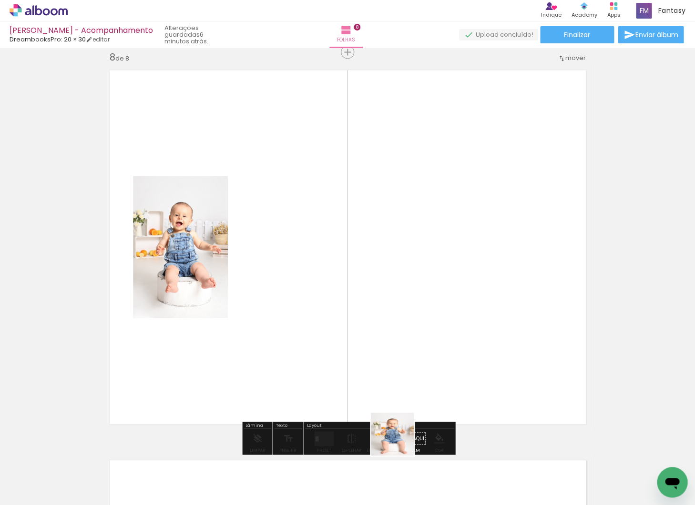
drag, startPoint x: 399, startPoint y: 441, endPoint x: 401, endPoint y: 344, distance: 97.7
click at [401, 344] on quentale-workspace at bounding box center [347, 252] width 695 height 505
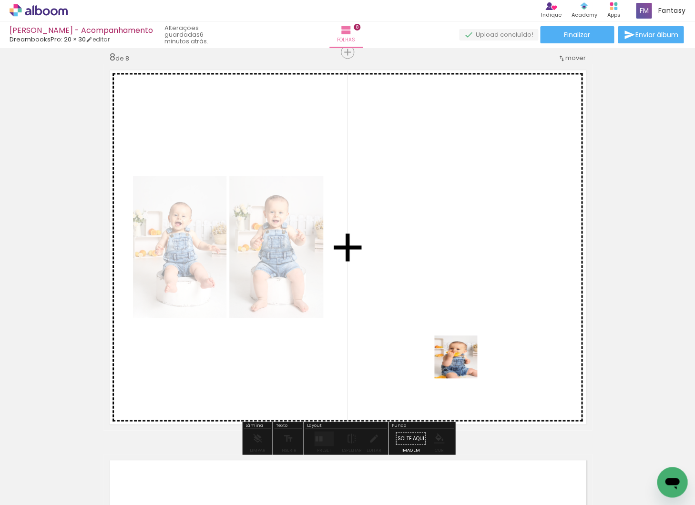
drag, startPoint x: 463, startPoint y: 365, endPoint x: 503, endPoint y: 453, distance: 96.4
click at [463, 364] on quentale-workspace at bounding box center [347, 252] width 695 height 505
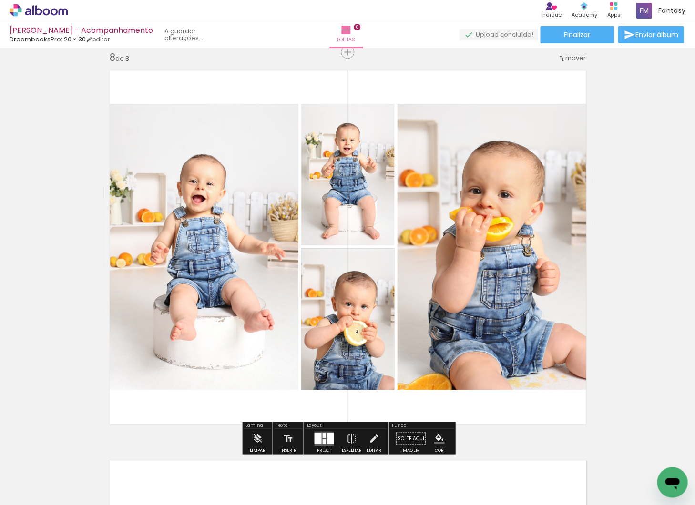
drag, startPoint x: 506, startPoint y: 461, endPoint x: 503, endPoint y: 388, distance: 73.0
click at [503, 388] on quentale-workspace at bounding box center [347, 252] width 695 height 505
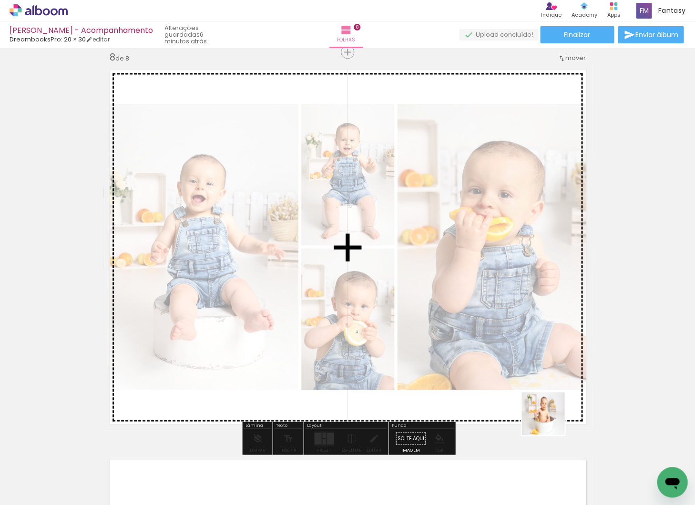
drag, startPoint x: 558, startPoint y: 463, endPoint x: 550, endPoint y: 421, distance: 42.8
click at [550, 421] on quentale-workspace at bounding box center [347, 252] width 695 height 505
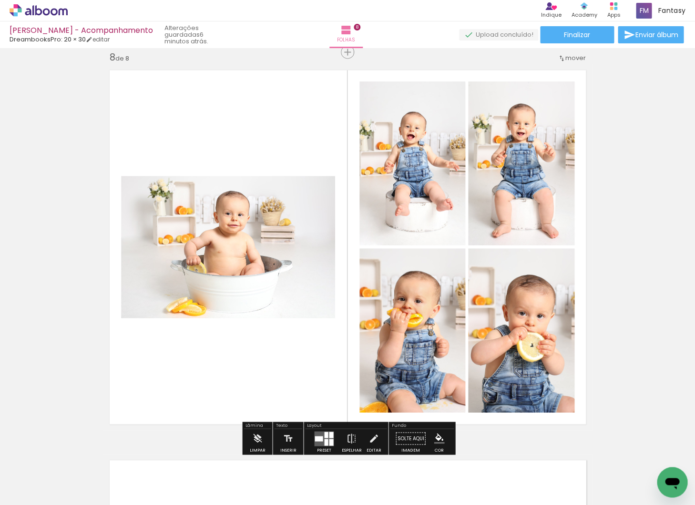
scroll to position [0, 0]
click at [323, 430] on div at bounding box center [324, 438] width 26 height 19
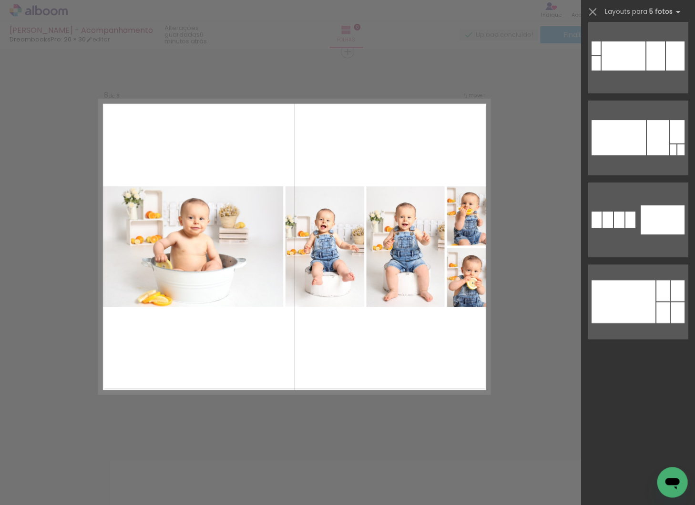
scroll to position [2270, 0]
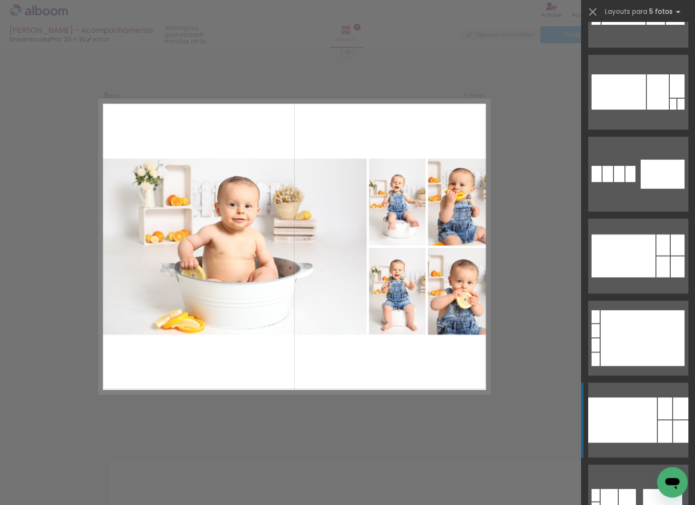
click at [634, 409] on div at bounding box center [622, 419] width 69 height 45
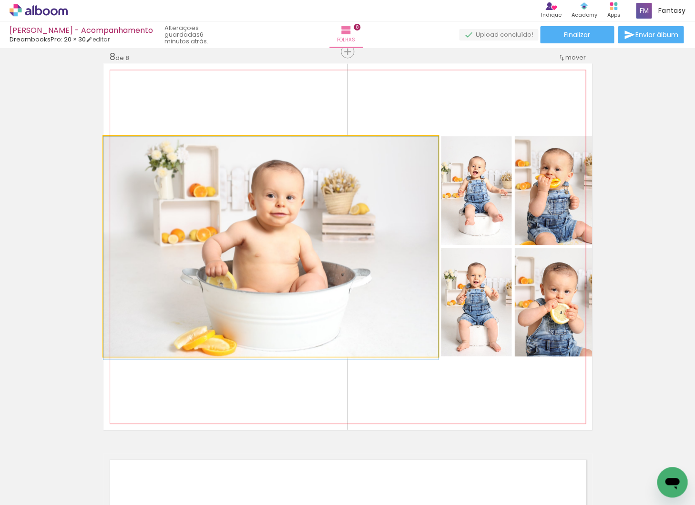
drag, startPoint x: 353, startPoint y: 274, endPoint x: 356, endPoint y: 284, distance: 10.3
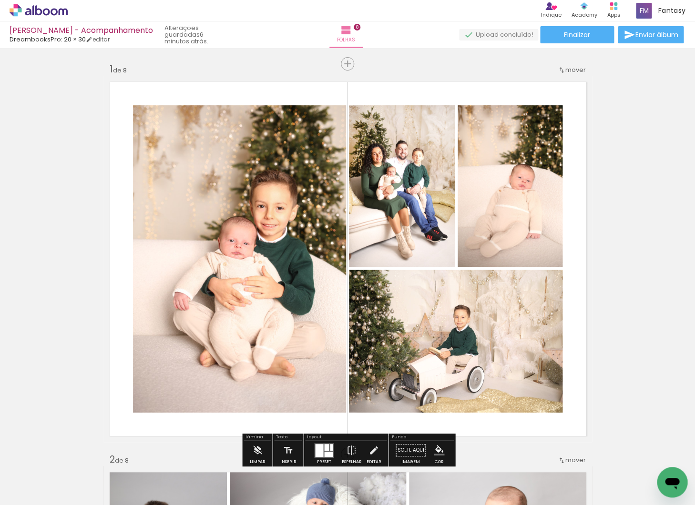
scroll to position [0, 0]
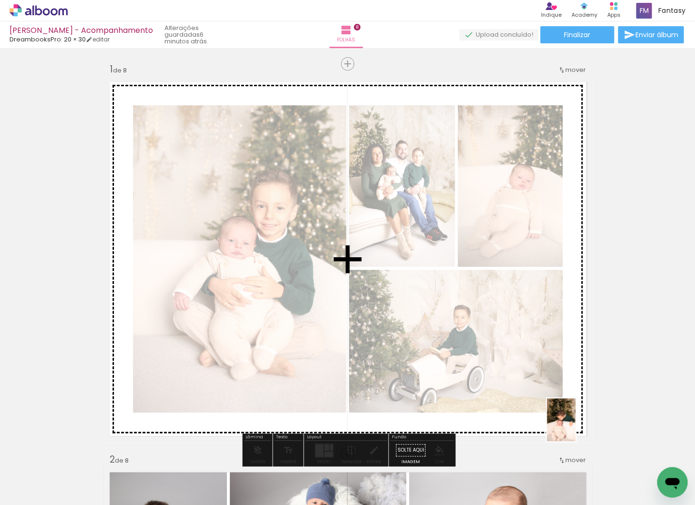
drag, startPoint x: 515, startPoint y: 471, endPoint x: 575, endPoint y: 427, distance: 75.0
click at [575, 427] on quentale-workspace at bounding box center [347, 252] width 695 height 505
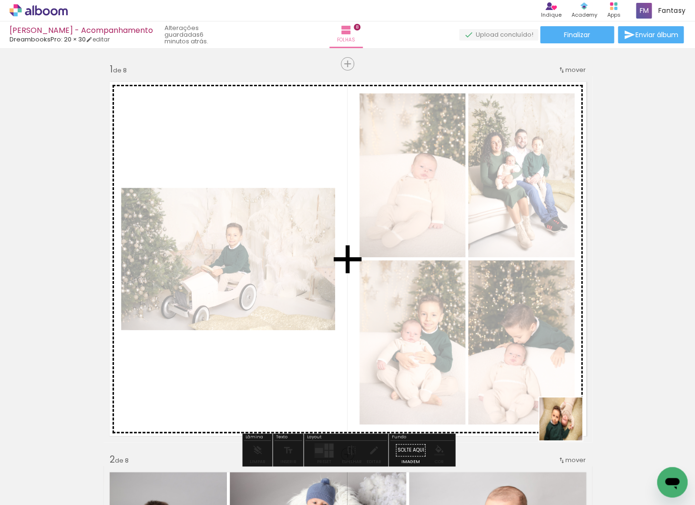
drag, startPoint x: 568, startPoint y: 442, endPoint x: 568, endPoint y: 424, distance: 17.6
click at [568, 424] on quentale-workspace at bounding box center [347, 252] width 695 height 505
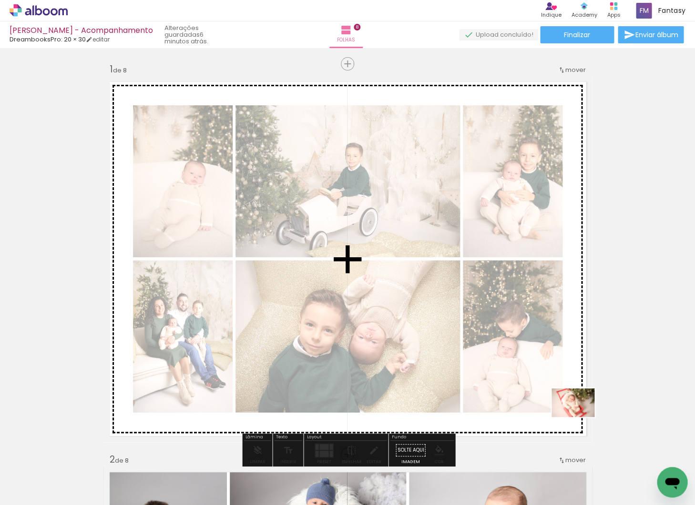
drag, startPoint x: 651, startPoint y: 466, endPoint x: 580, endPoint y: 417, distance: 85.7
click at [580, 417] on quentale-workspace at bounding box center [347, 252] width 695 height 505
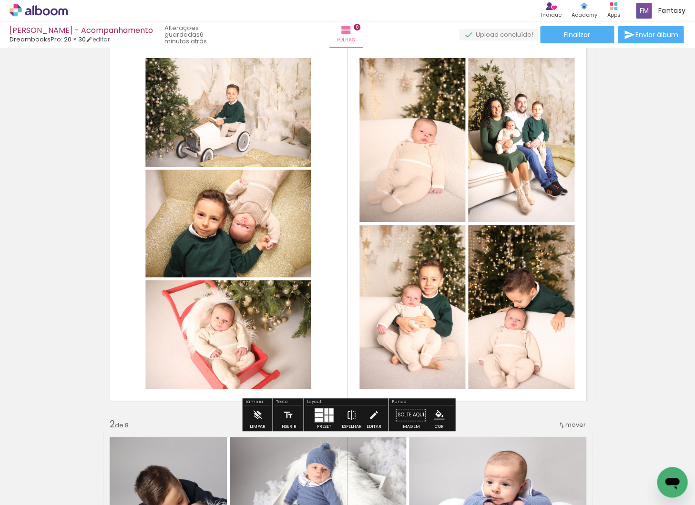
scroll to position [54, 0]
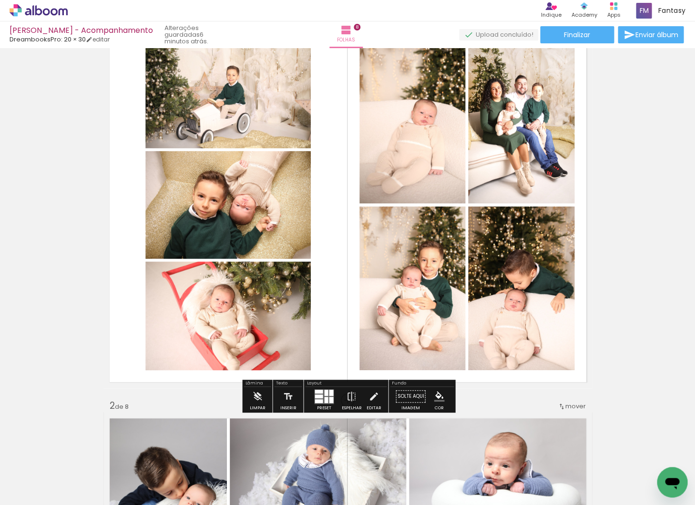
click at [324, 397] on div at bounding box center [326, 400] width 4 height 6
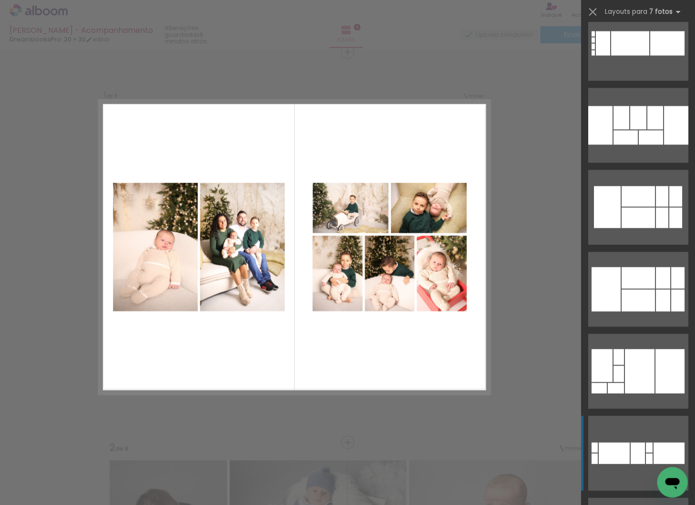
scroll to position [3937, 0]
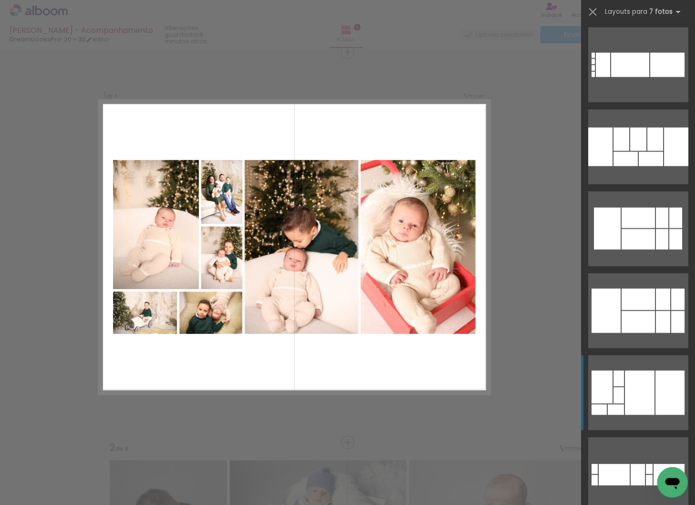
click at [626, 398] on div at bounding box center [639, 392] width 30 height 44
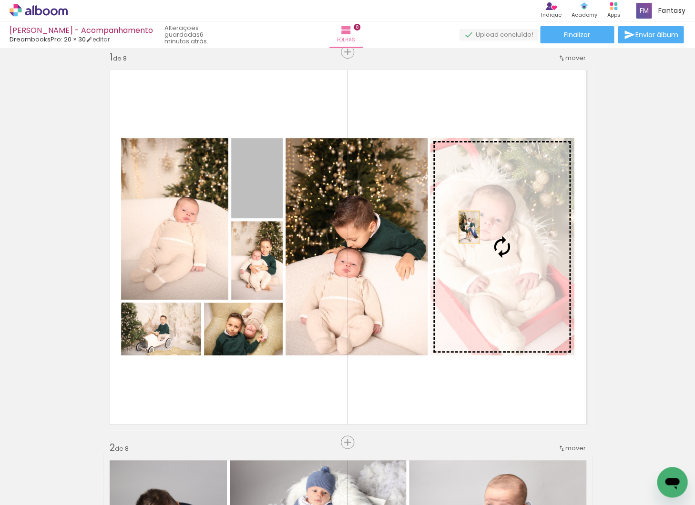
drag, startPoint x: 264, startPoint y: 183, endPoint x: 486, endPoint y: 229, distance: 227.0
click at [0, 0] on slot at bounding box center [0, 0] width 0 height 0
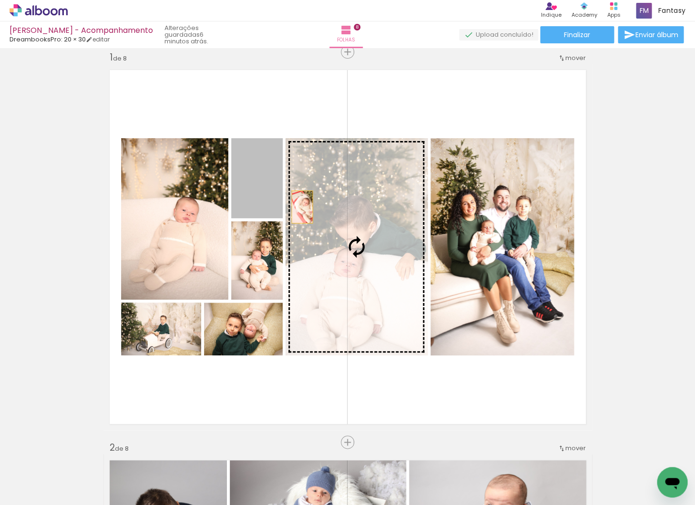
drag, startPoint x: 266, startPoint y: 186, endPoint x: 354, endPoint y: 235, distance: 101.1
click at [0, 0] on slot at bounding box center [0, 0] width 0 height 0
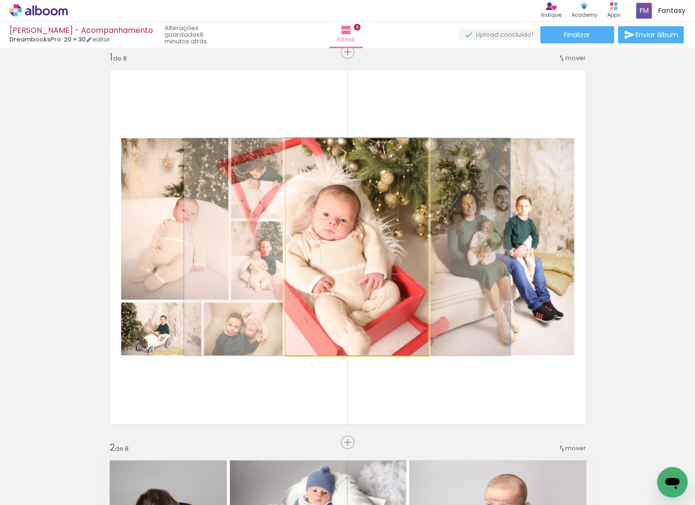
drag, startPoint x: 403, startPoint y: 272, endPoint x: 394, endPoint y: 272, distance: 8.6
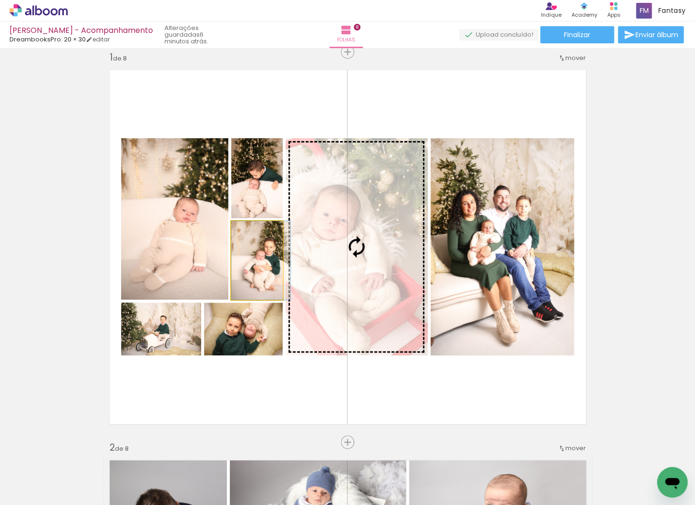
drag, startPoint x: 286, startPoint y: 257, endPoint x: 327, endPoint y: 258, distance: 41.5
click at [0, 0] on slot at bounding box center [0, 0] width 0 height 0
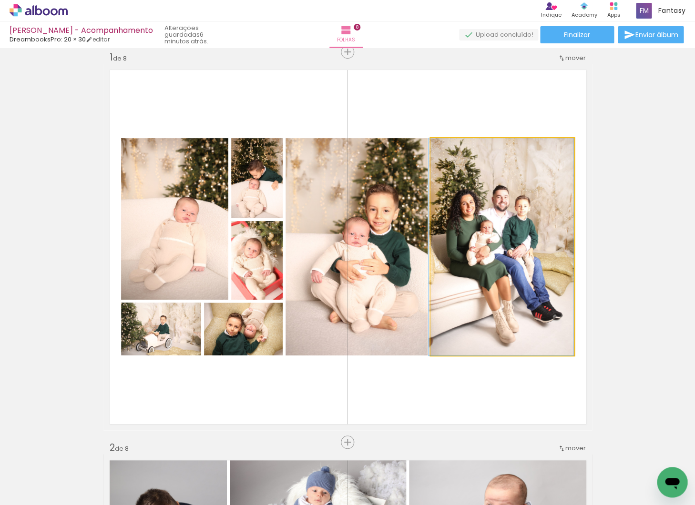
drag, startPoint x: 471, startPoint y: 295, endPoint x: 377, endPoint y: 303, distance: 95.2
click at [0, 0] on slot at bounding box center [0, 0] width 0 height 0
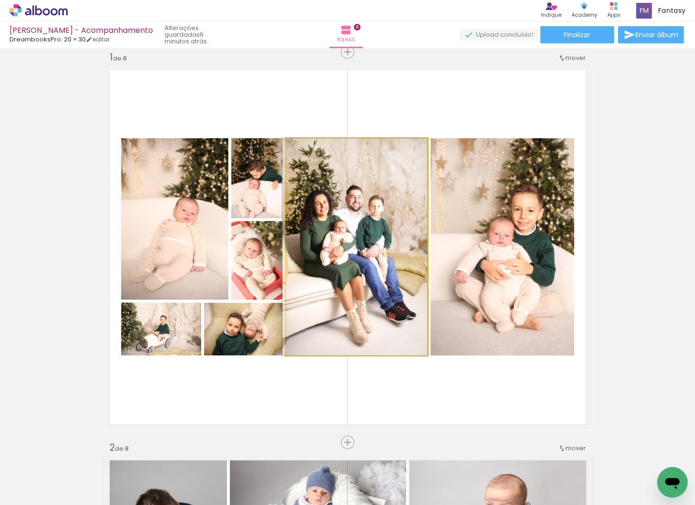
drag, startPoint x: 390, startPoint y: 305, endPoint x: 382, endPoint y: 305, distance: 8.1
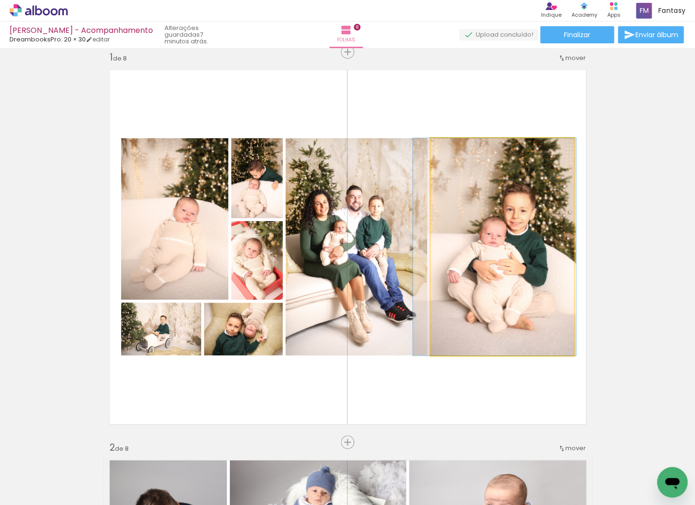
drag, startPoint x: 503, startPoint y: 314, endPoint x: 497, endPoint y: 313, distance: 6.2
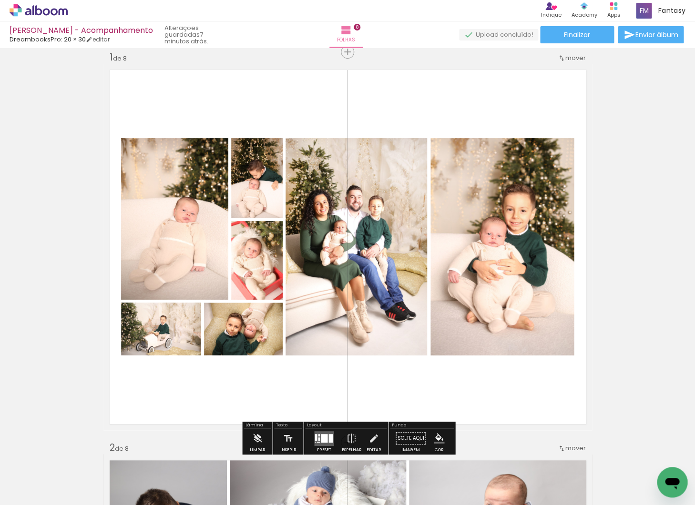
drag, startPoint x: 264, startPoint y: 285, endPoint x: 195, endPoint y: 243, distance: 80.2
click at [0, 0] on slot at bounding box center [0, 0] width 0 height 0
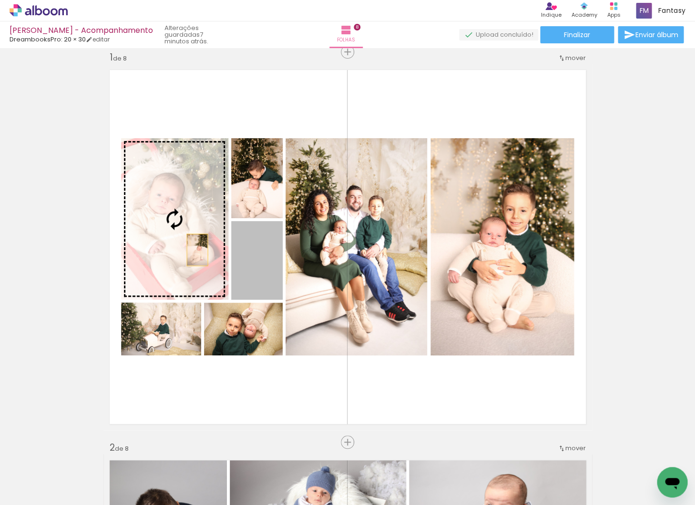
drag, startPoint x: 204, startPoint y: 254, endPoint x: 178, endPoint y: 243, distance: 28.7
click at [0, 0] on slot at bounding box center [0, 0] width 0 height 0
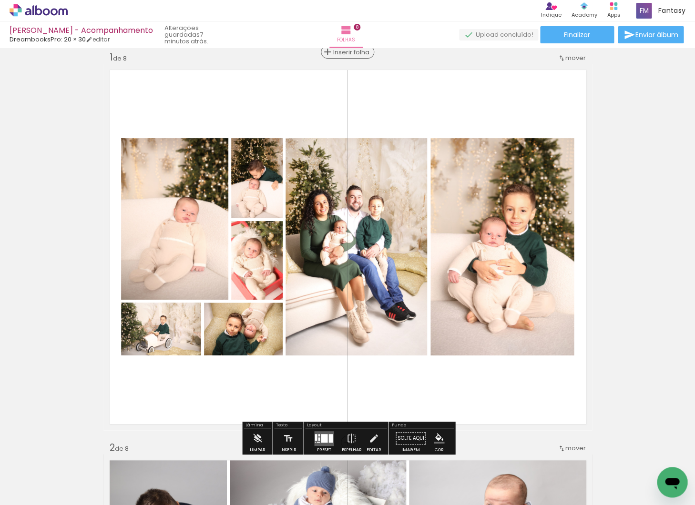
click at [346, 52] on span "Inserir folha" at bounding box center [351, 52] width 37 height 6
